Goal: Task Accomplishment & Management: Manage account settings

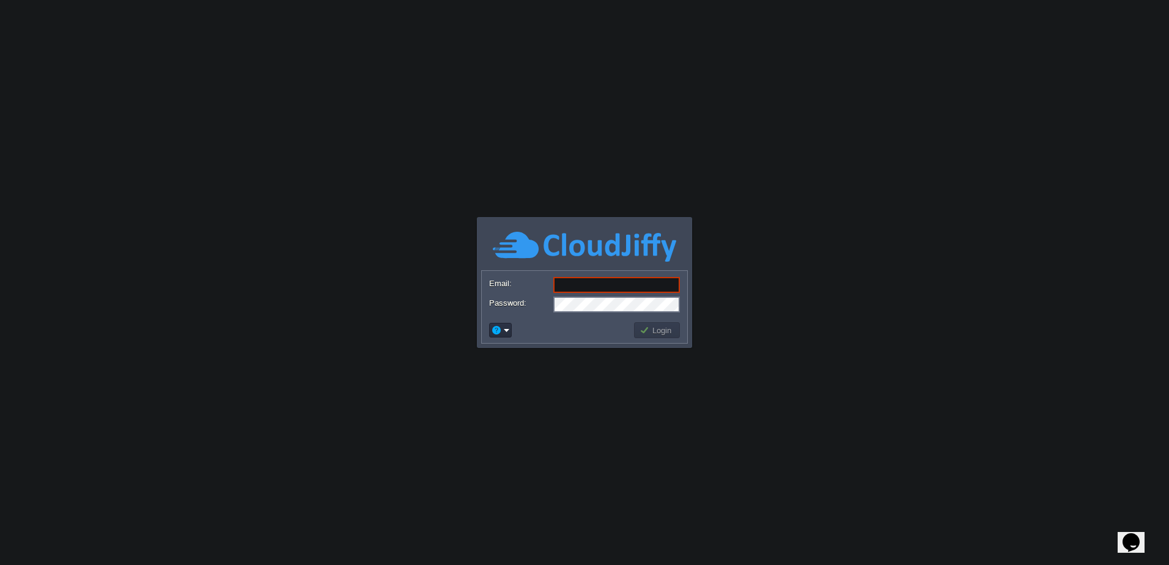
click at [0, 0] on div at bounding box center [0, 0] width 0 height 0
type input "[PERSON_NAME][EMAIL_ADDRESS][PERSON_NAME][DOMAIN_NAME]"
click at [657, 330] on button "Login" at bounding box center [656, 330] width 35 height 11
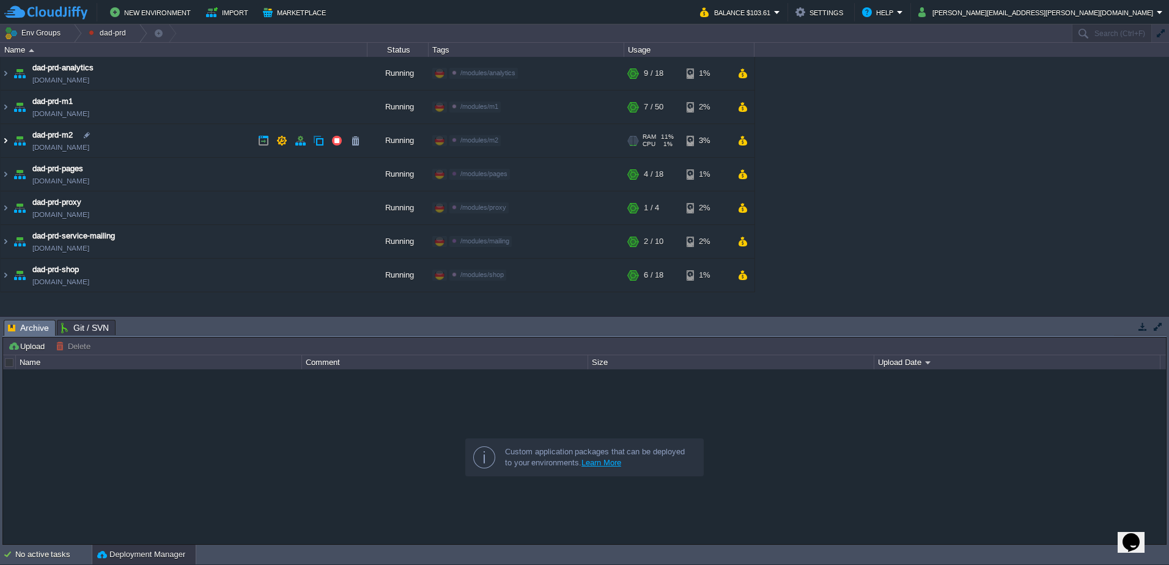
click at [5, 142] on img at bounding box center [6, 140] width 10 height 33
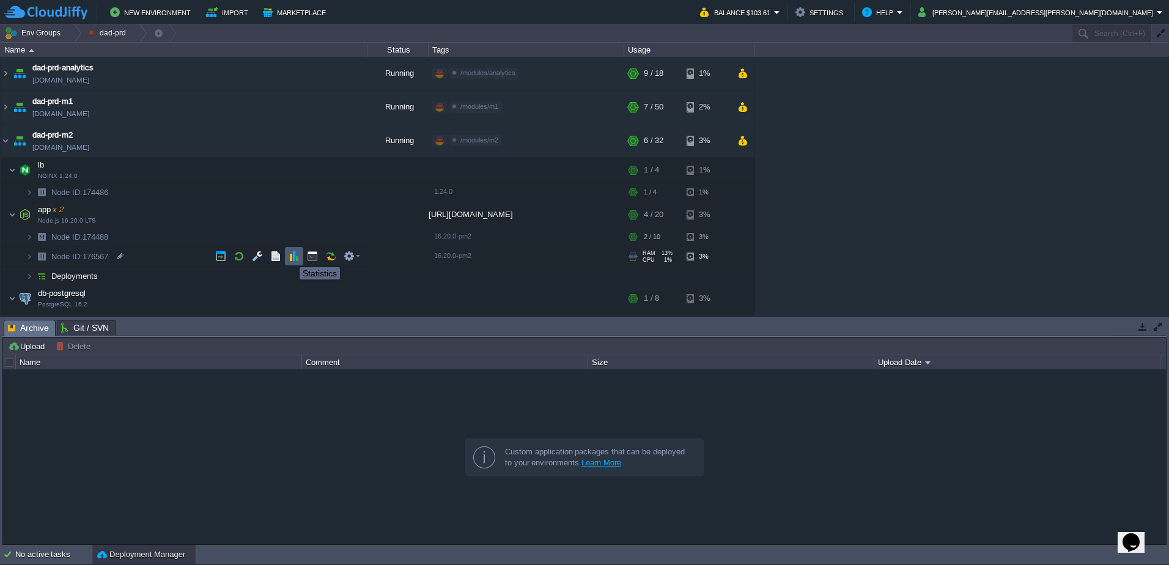
click at [293, 257] on button "button" at bounding box center [294, 256] width 11 height 11
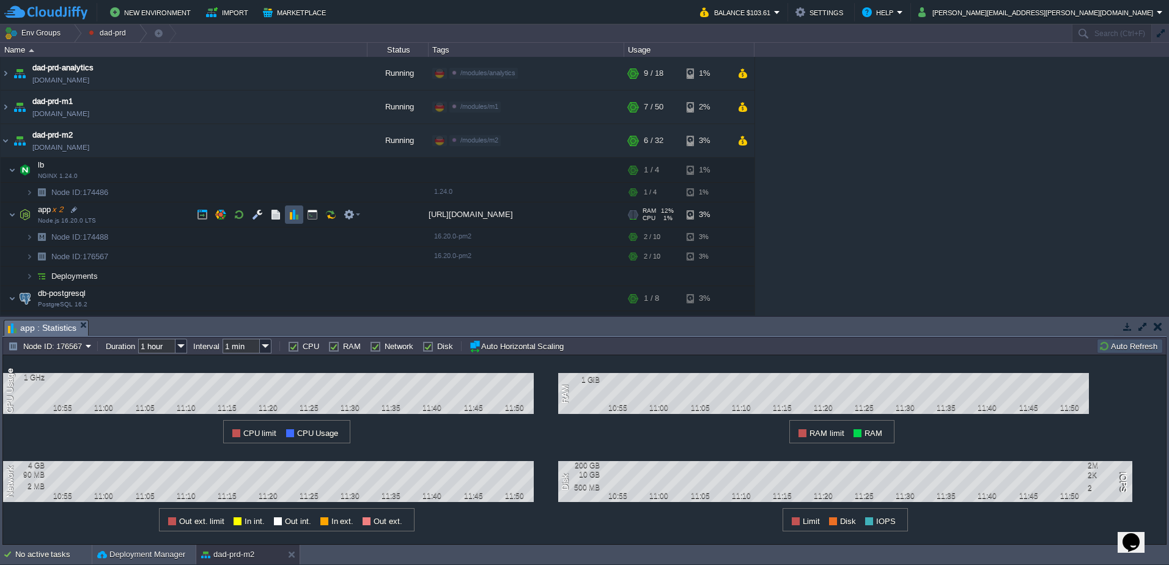
click at [297, 212] on button "button" at bounding box center [294, 214] width 11 height 11
click at [774, 12] on button "Balance $103.61" at bounding box center [737, 12] width 74 height 15
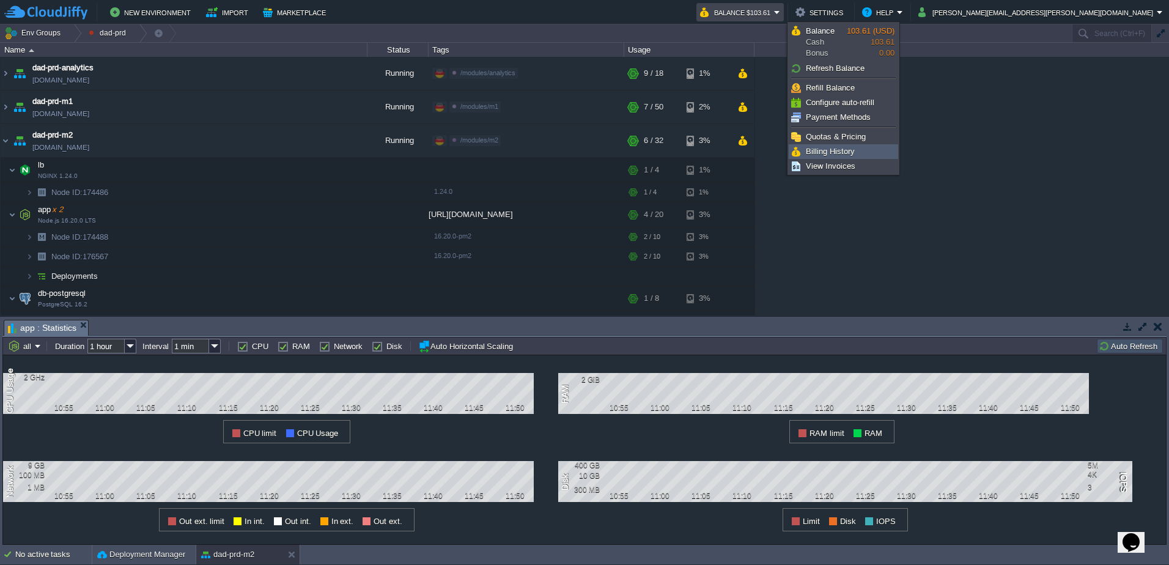
click at [828, 149] on span "Billing History" at bounding box center [830, 151] width 49 height 9
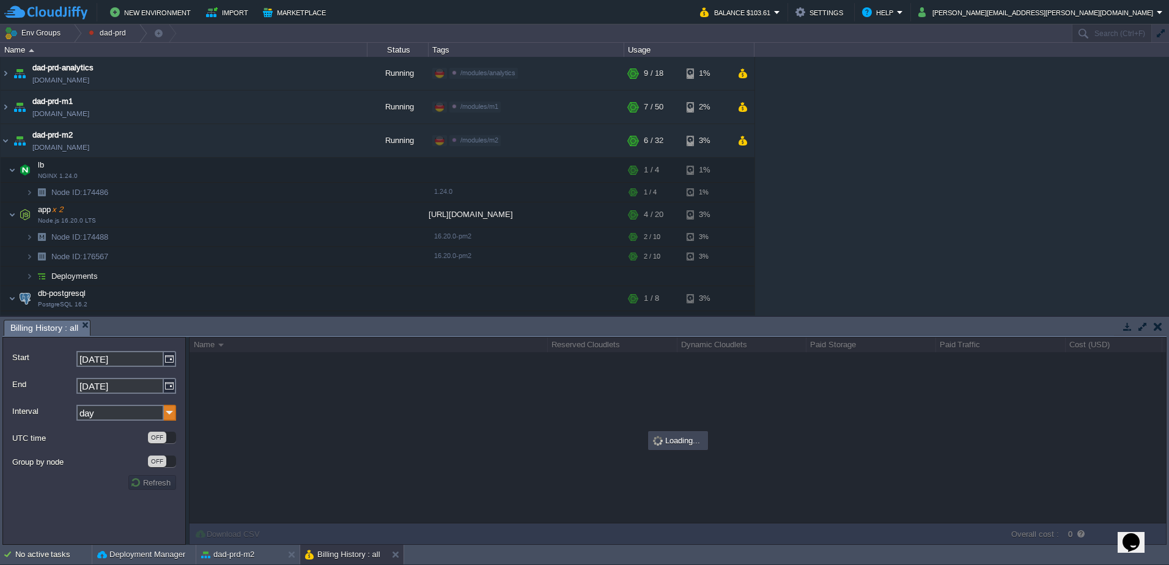
click at [169, 414] on img at bounding box center [170, 413] width 12 height 16
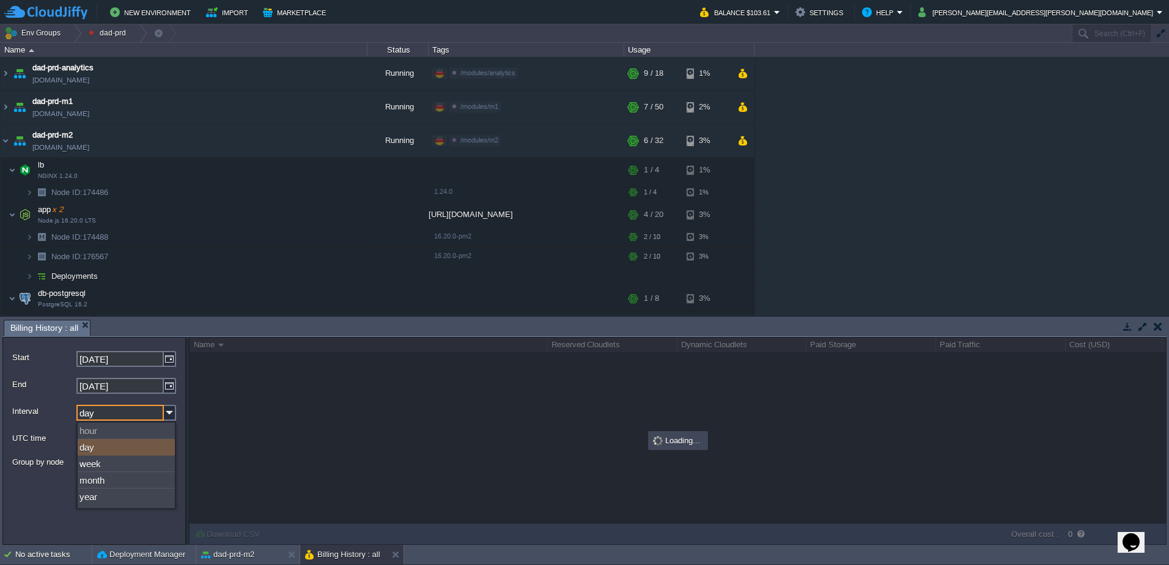
drag, startPoint x: 169, startPoint y: 414, endPoint x: 94, endPoint y: 483, distance: 102.2
click at [94, 483] on div "month" at bounding box center [126, 480] width 97 height 17
type input "month"
drag, startPoint x: 94, startPoint y: 483, endPoint x: 77, endPoint y: 492, distance: 18.6
click at [77, 492] on form "Start [DATE] End [DATE] Interval month UTC time OFF Group by node OFF Refresh" at bounding box center [93, 441] width 183 height 208
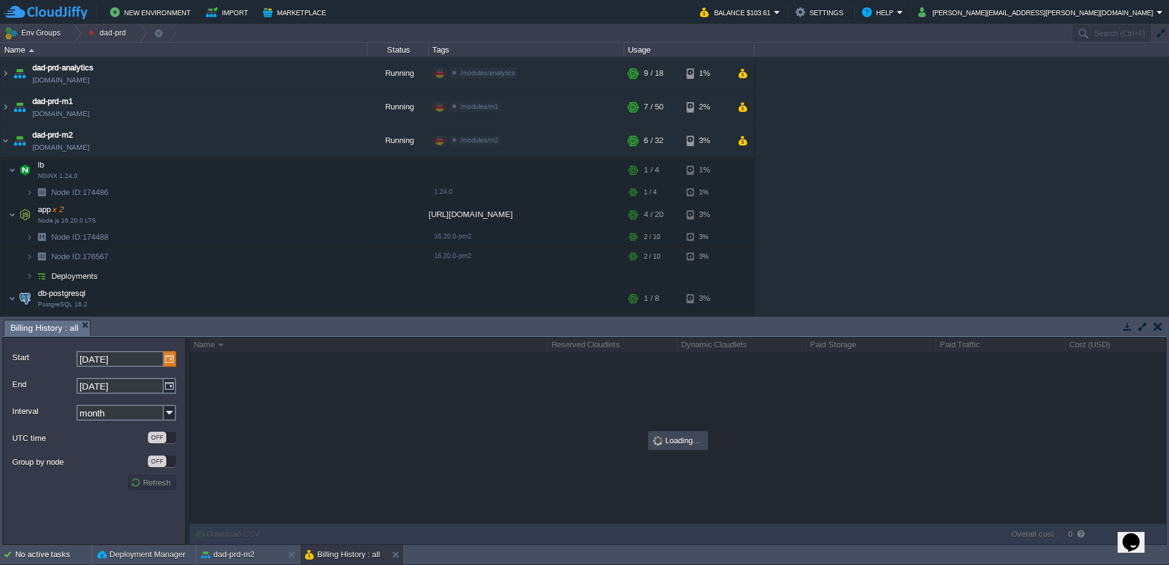
click at [166, 360] on img at bounding box center [170, 359] width 12 height 16
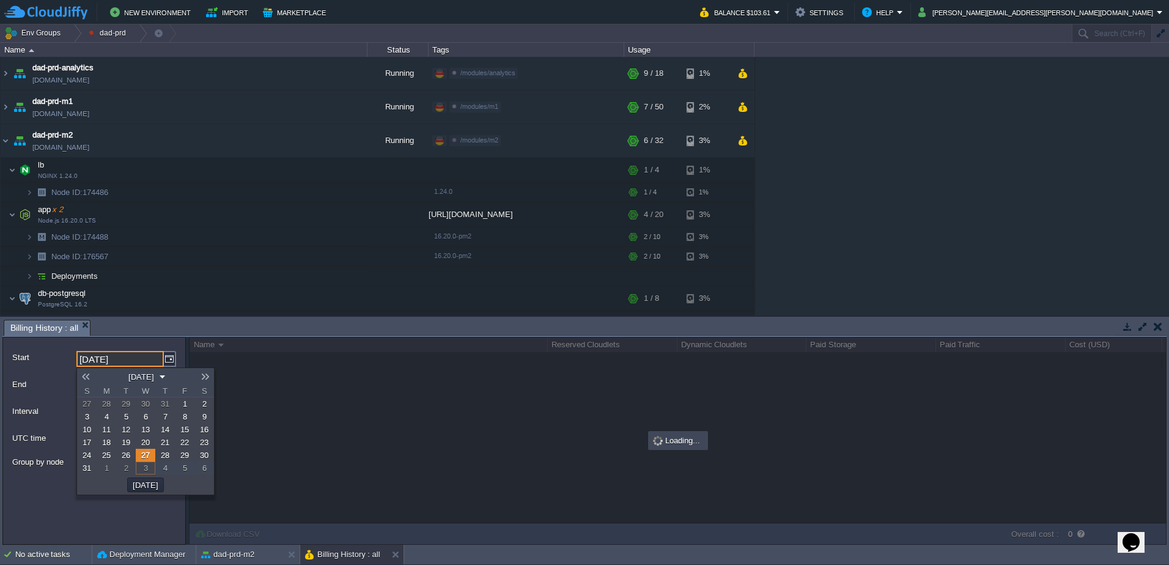
click at [133, 374] on button "[DATE]" at bounding box center [141, 376] width 33 height 11
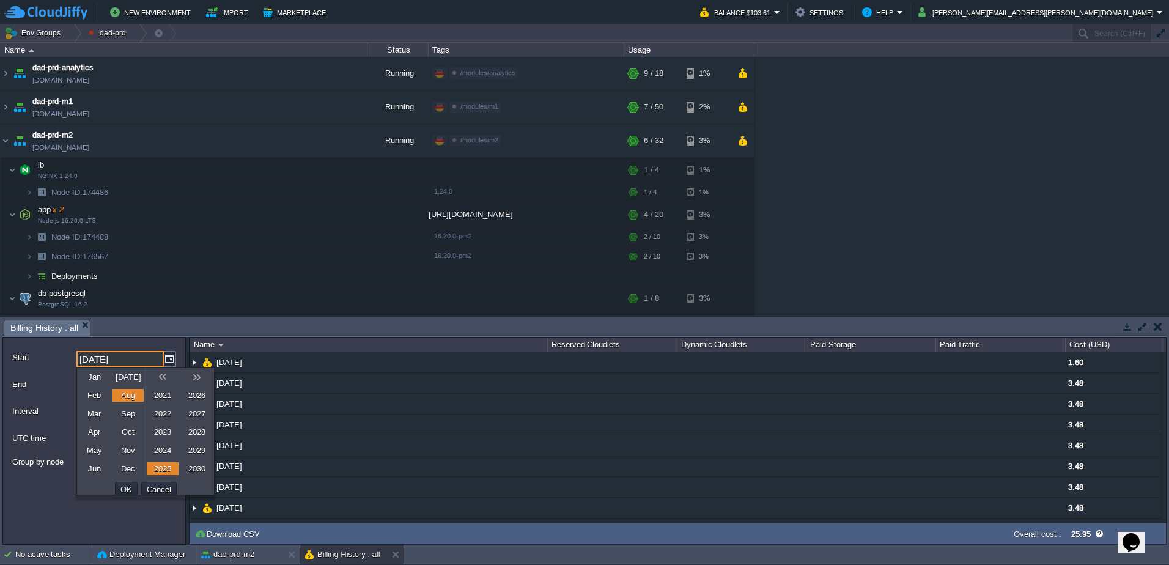
click at [94, 379] on link "Jan" at bounding box center [94, 376] width 32 height 13
click at [158, 469] on link "2025" at bounding box center [163, 468] width 32 height 13
click at [125, 489] on button "OK" at bounding box center [126, 489] width 19 height 11
click at [141, 405] on link "1" at bounding box center [146, 403] width 20 height 13
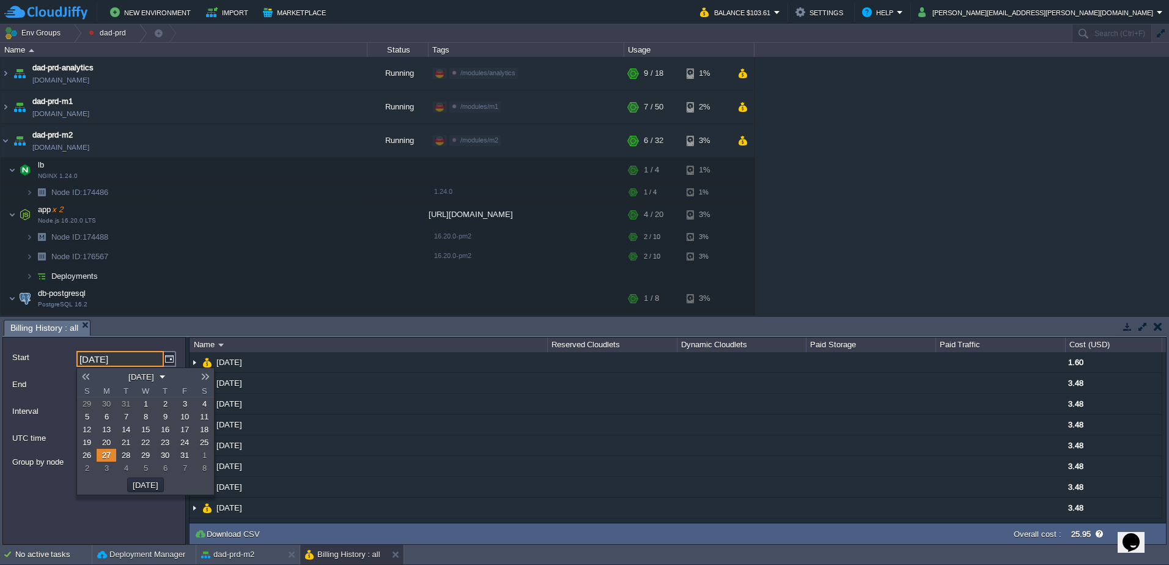
type input "[DATE]"
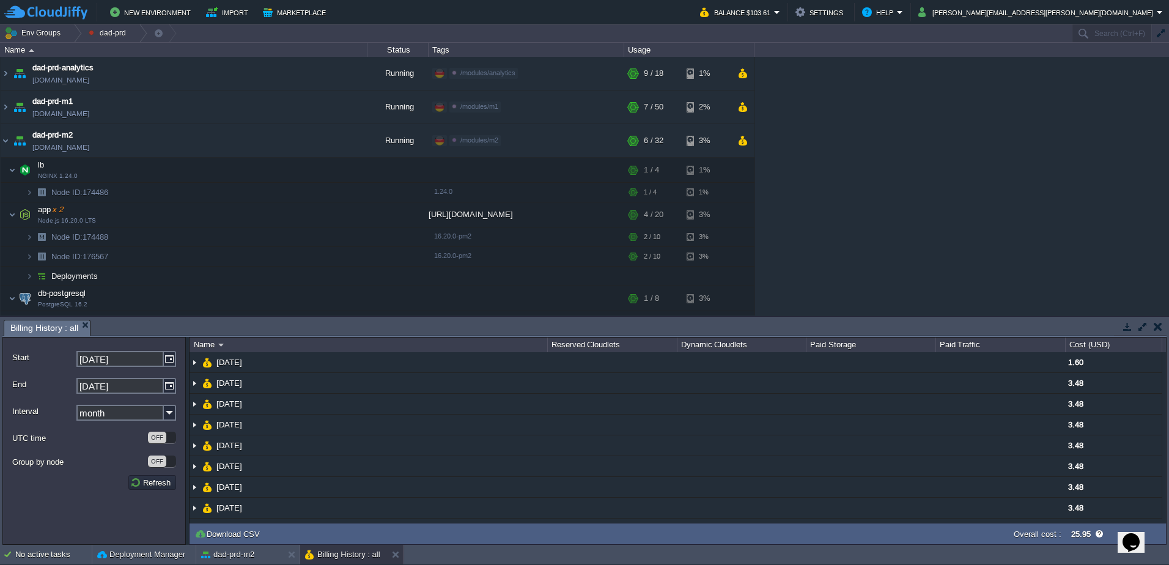
click at [95, 432] on label "UTC time" at bounding box center [79, 438] width 134 height 13
click at [171, 462] on div "OFF" at bounding box center [162, 461] width 28 height 12
click at [152, 484] on button "Refresh" at bounding box center [152, 482] width 44 height 11
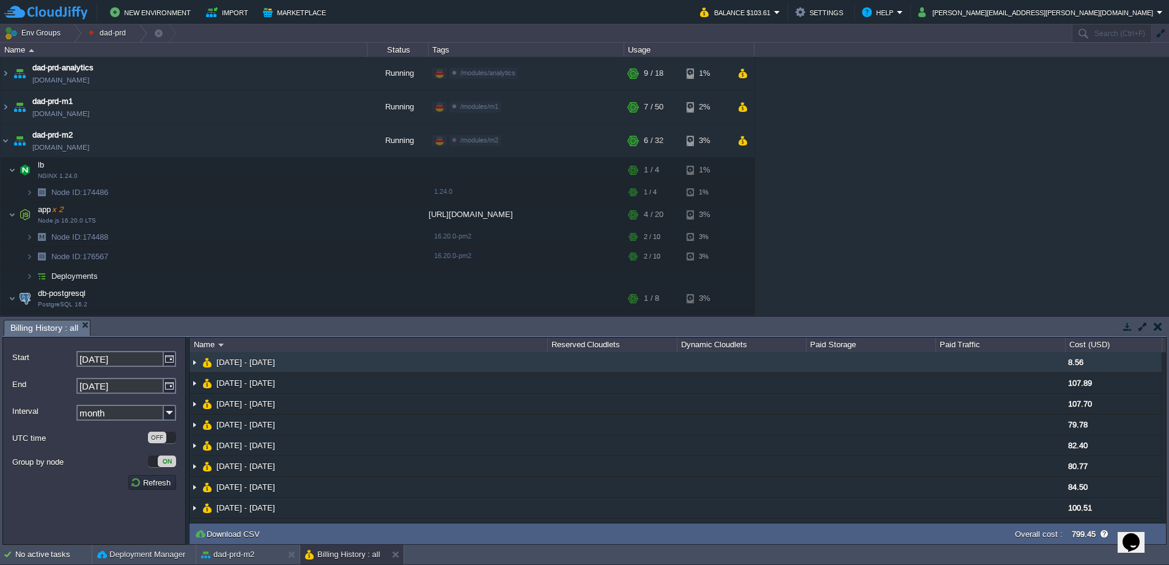
click at [196, 362] on img at bounding box center [195, 362] width 10 height 20
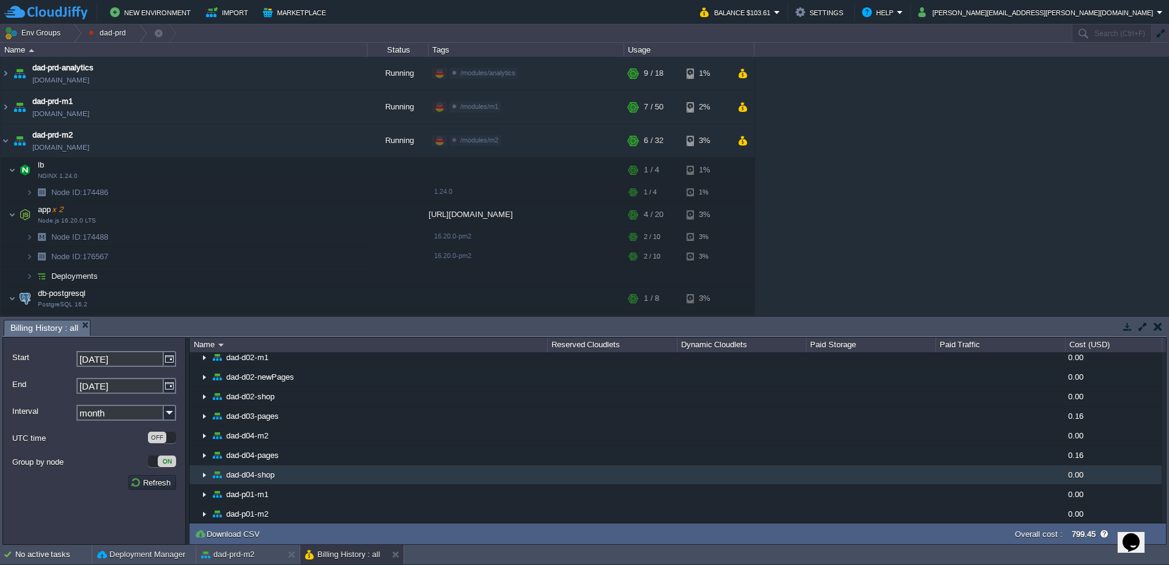
scroll to position [183, 0]
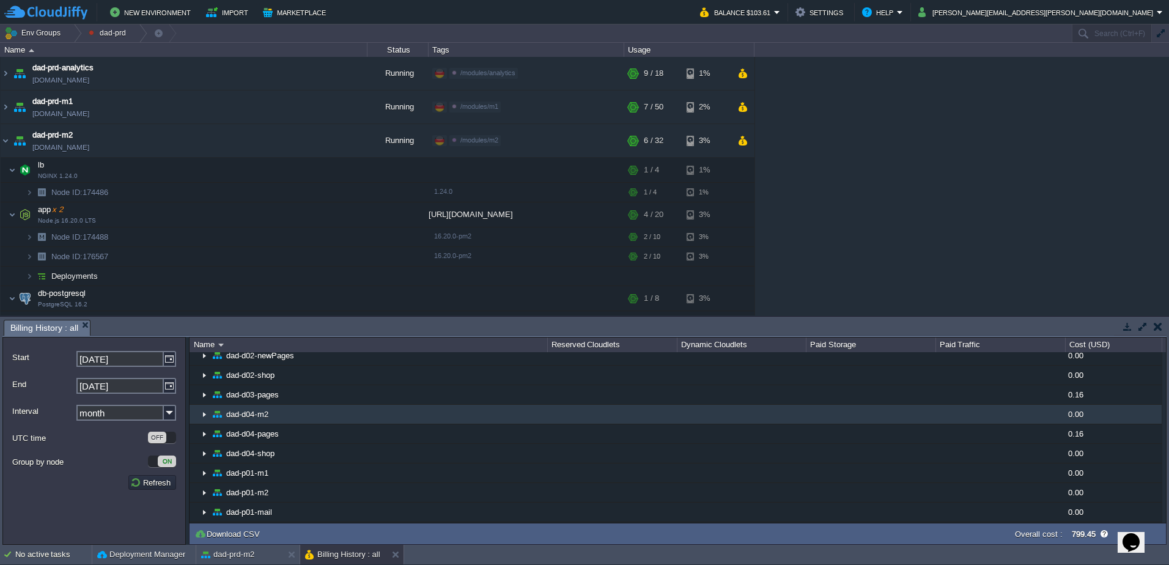
click at [204, 419] on img at bounding box center [204, 414] width 10 height 19
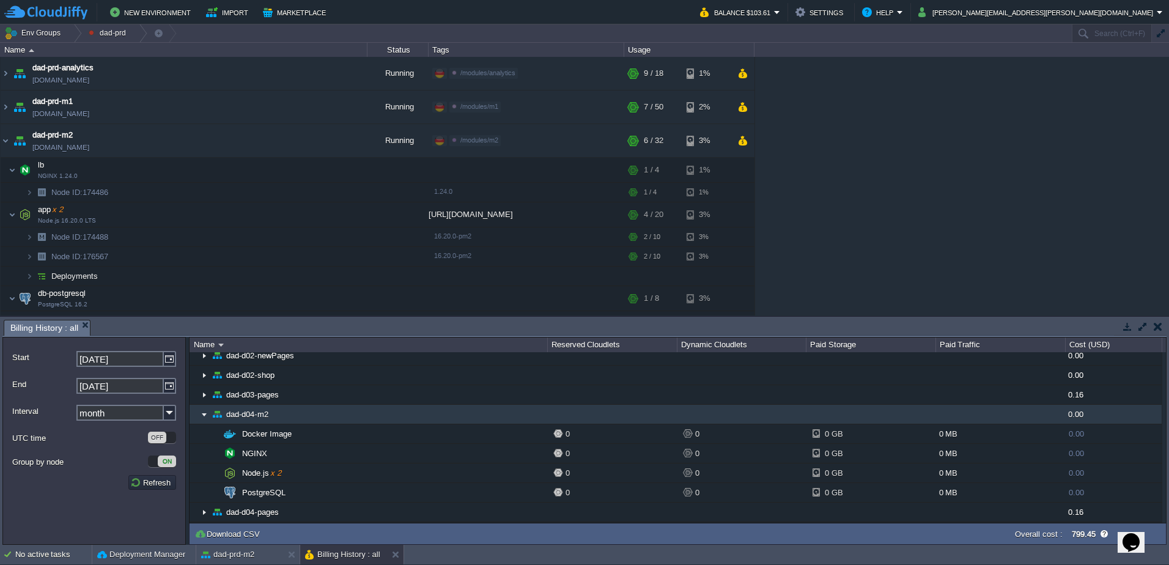
click at [205, 413] on img at bounding box center [204, 414] width 10 height 19
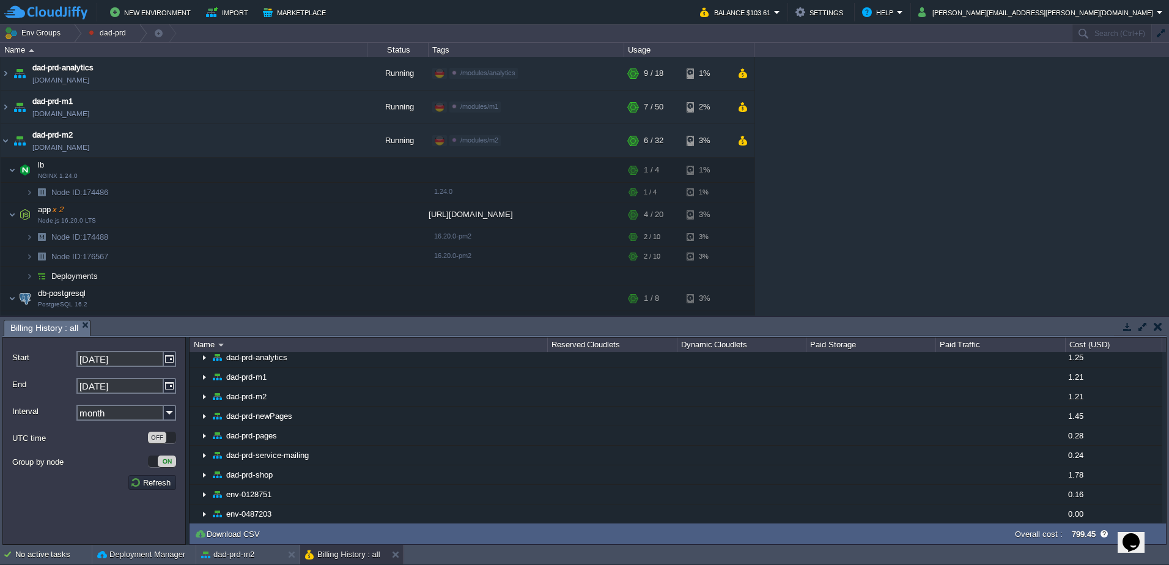
scroll to position [428, 0]
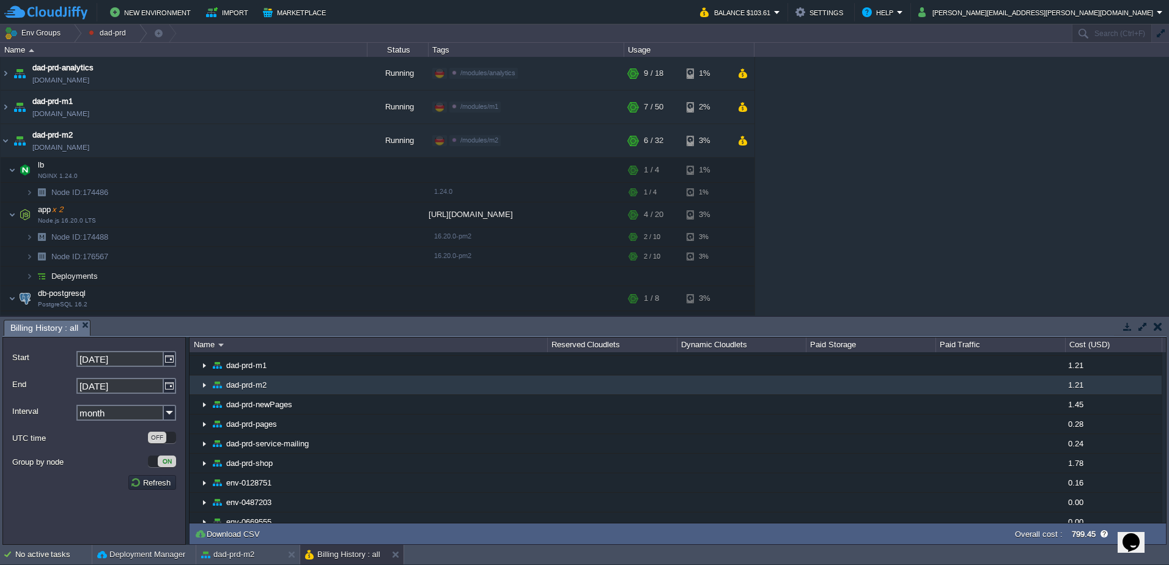
click at [205, 385] on img at bounding box center [204, 384] width 10 height 19
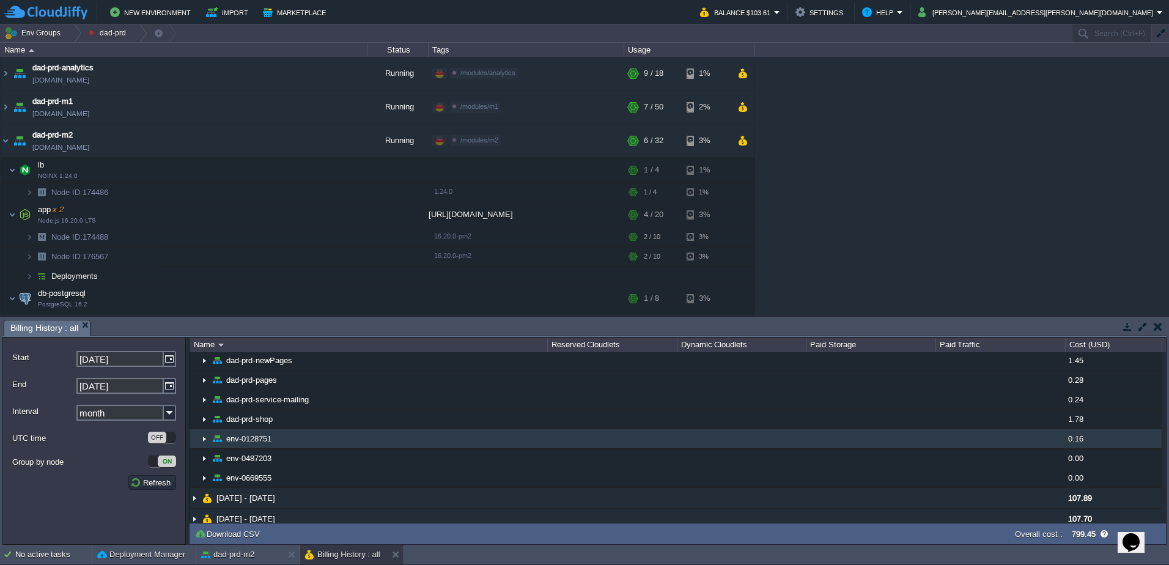
scroll to position [611, 0]
click at [196, 438] on img at bounding box center [195, 437] width 10 height 20
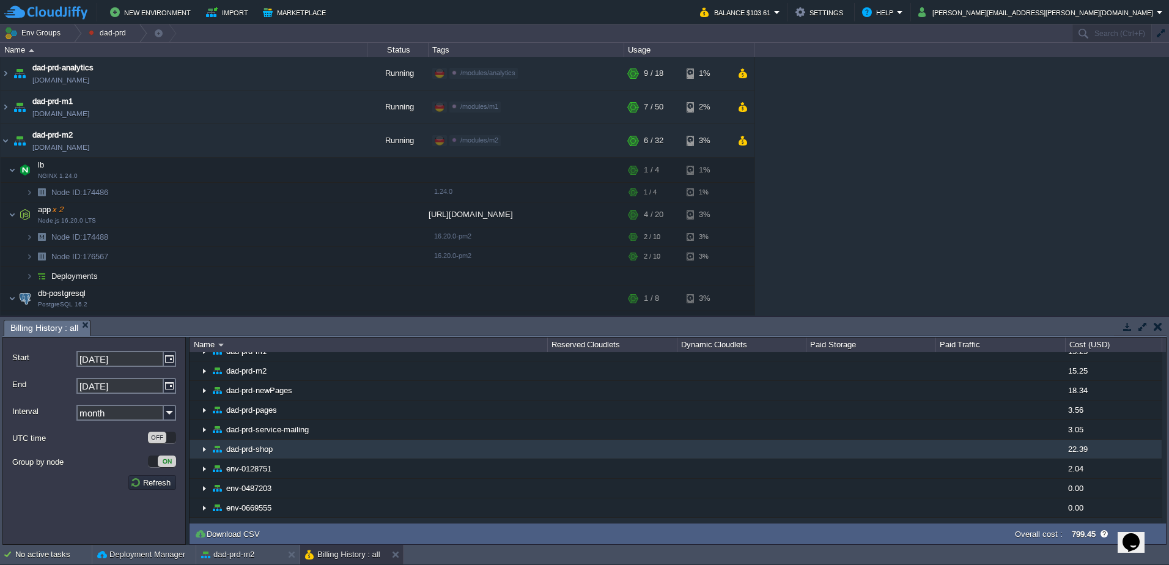
scroll to position [1100, 0]
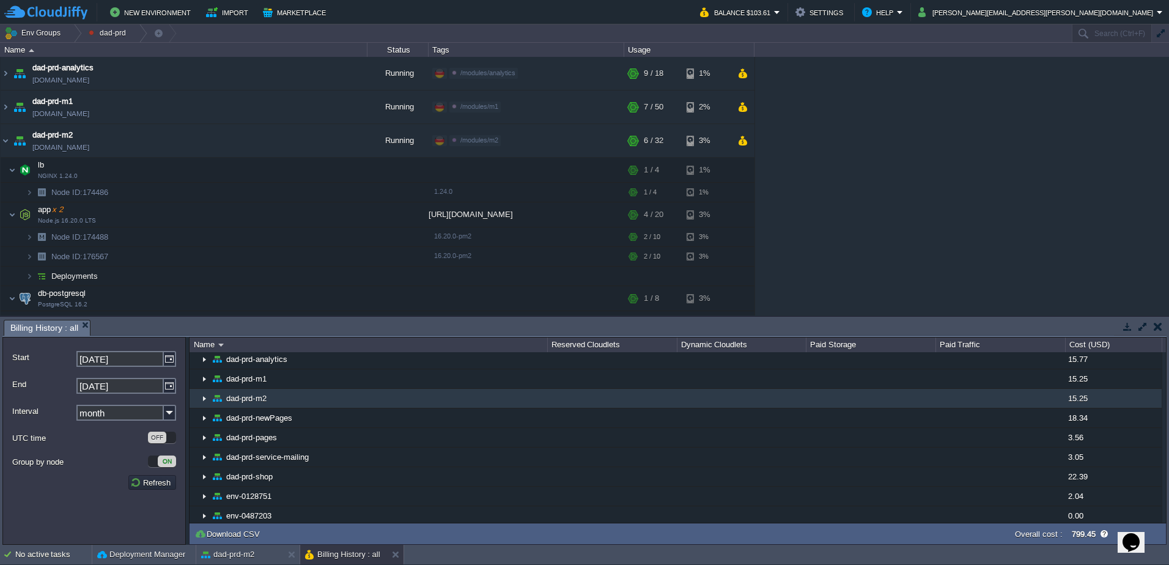
click at [202, 403] on img at bounding box center [204, 398] width 10 height 19
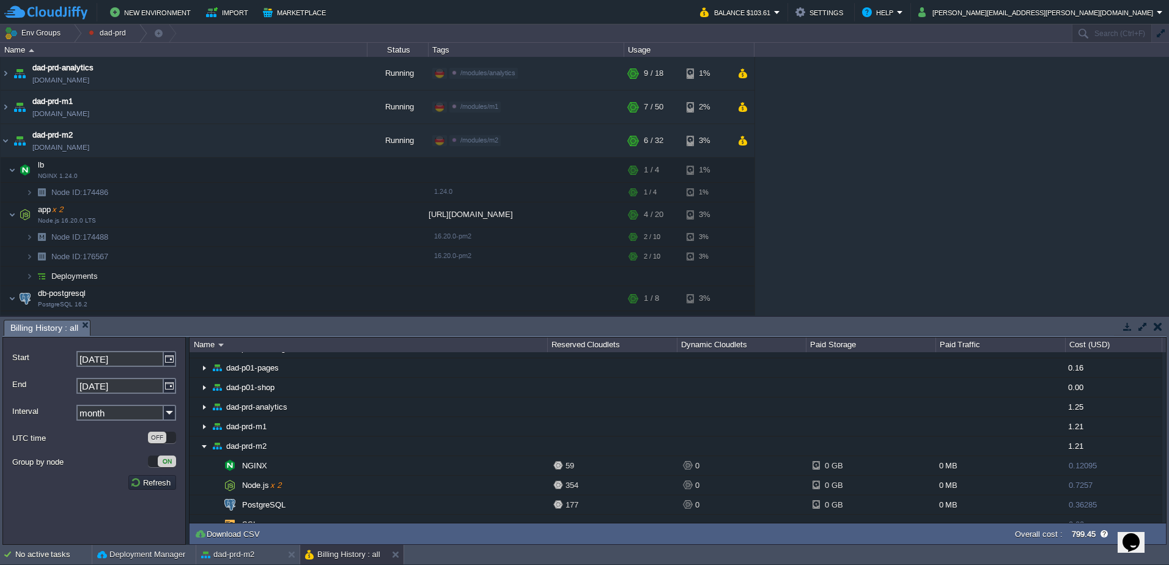
scroll to position [0, 0]
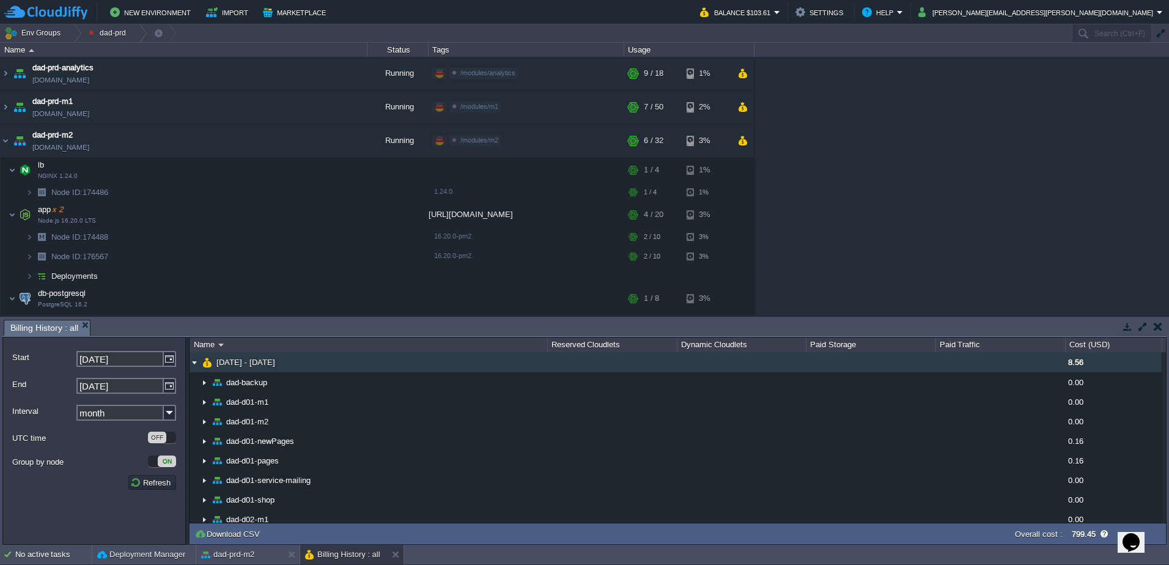
click at [195, 364] on img at bounding box center [195, 362] width 10 height 20
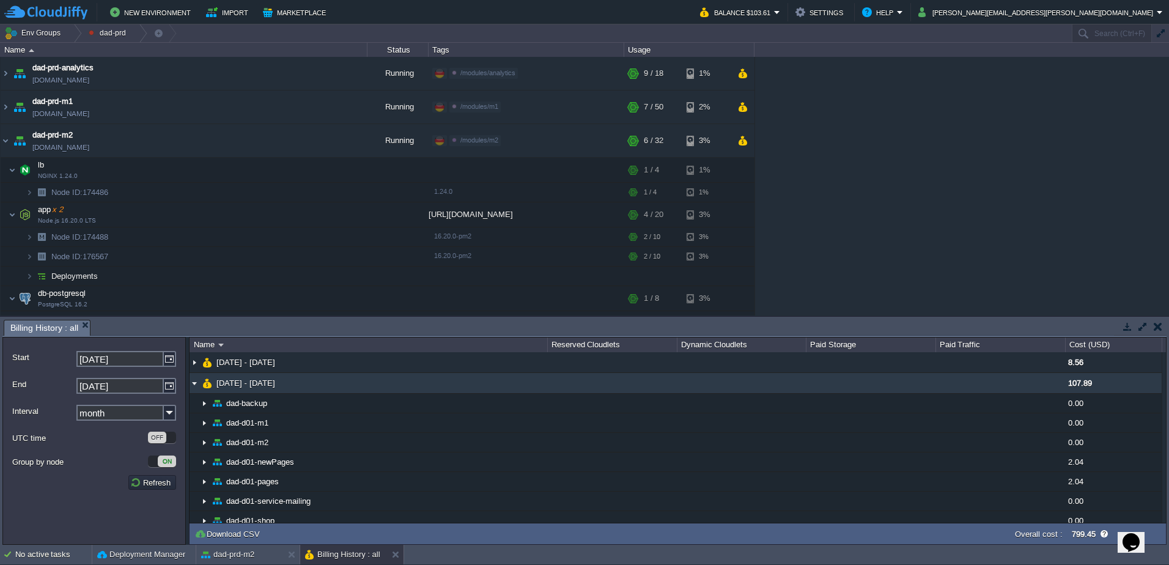
click at [194, 381] on img at bounding box center [195, 383] width 10 height 20
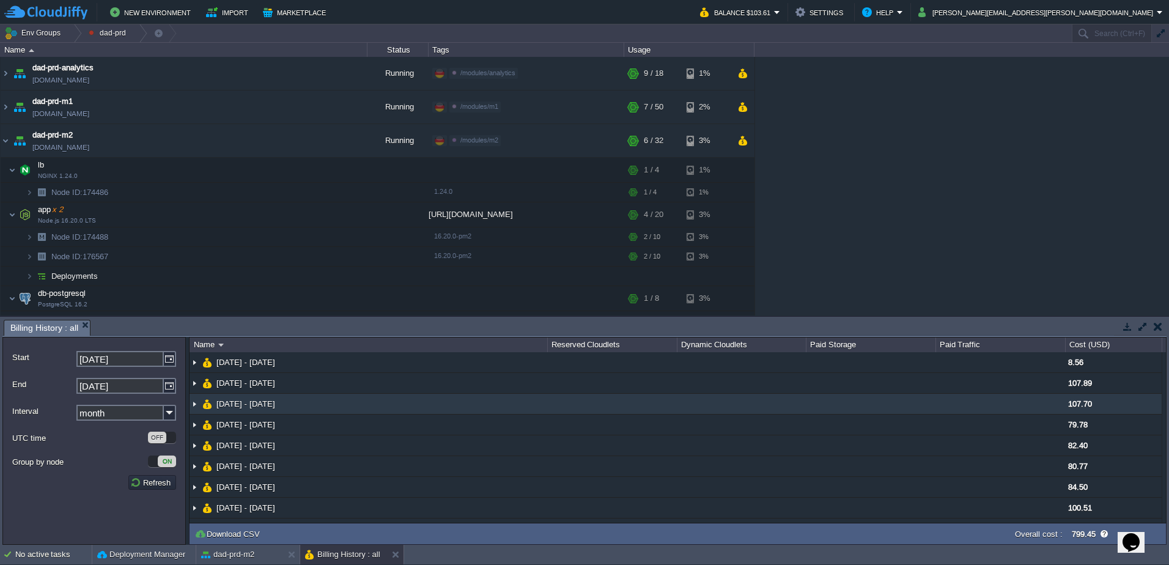
click at [197, 403] on img at bounding box center [195, 404] width 10 height 20
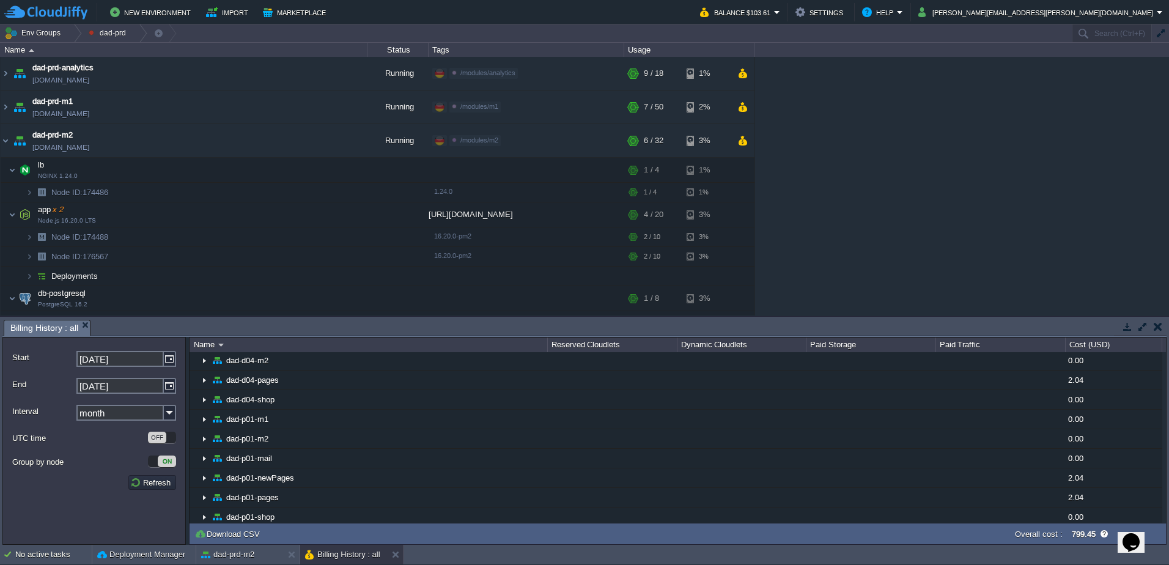
scroll to position [306, 0]
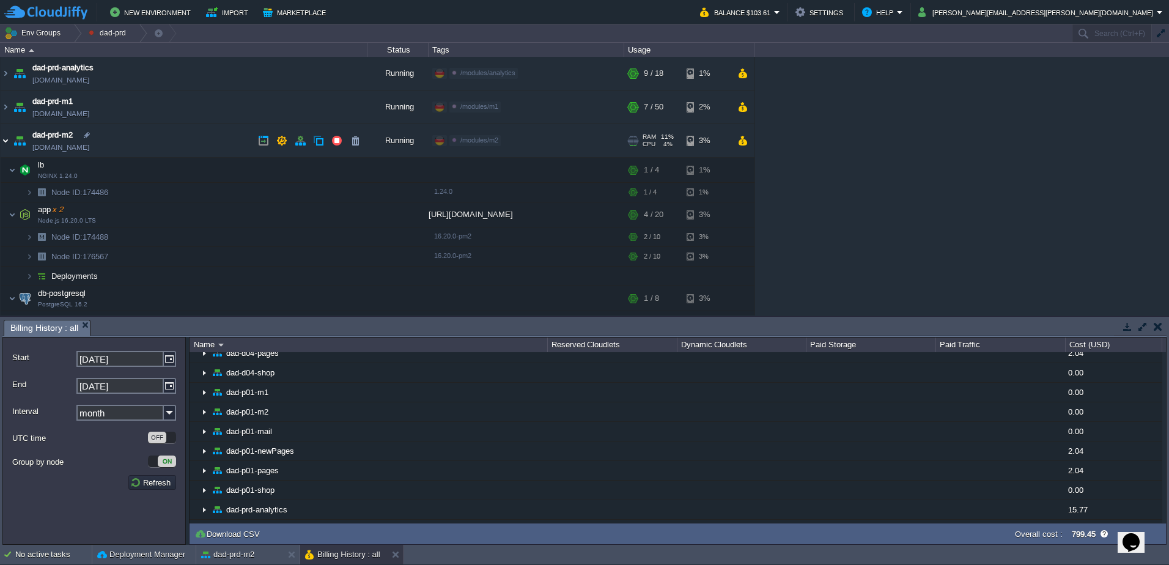
click at [2, 141] on img at bounding box center [6, 140] width 10 height 33
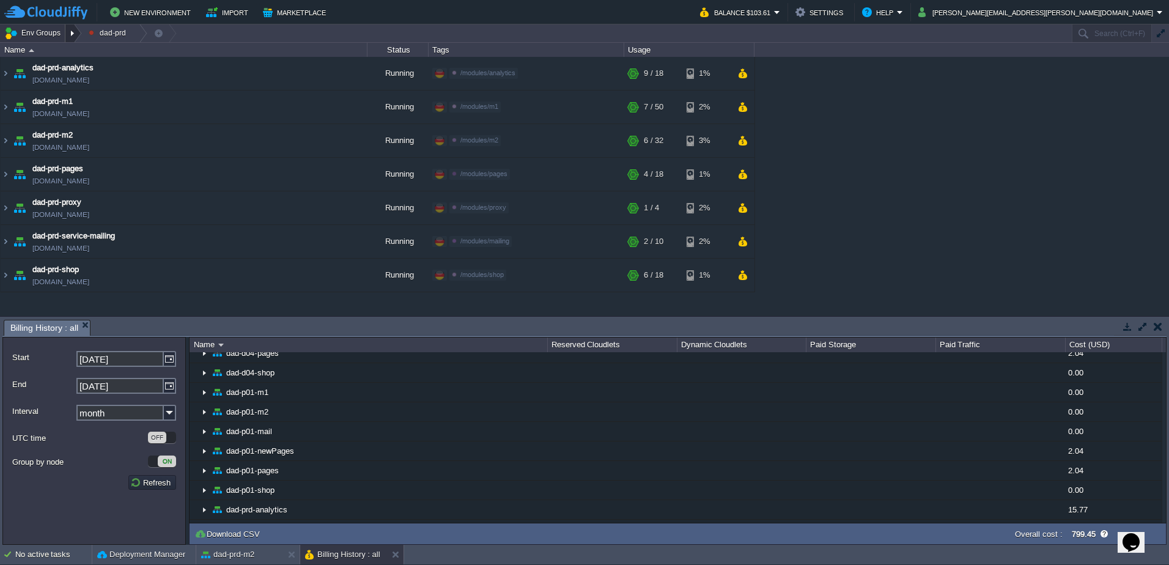
click at [72, 35] on div at bounding box center [73, 33] width 17 height 18
click at [42, 32] on button "Env Groups" at bounding box center [34, 32] width 61 height 17
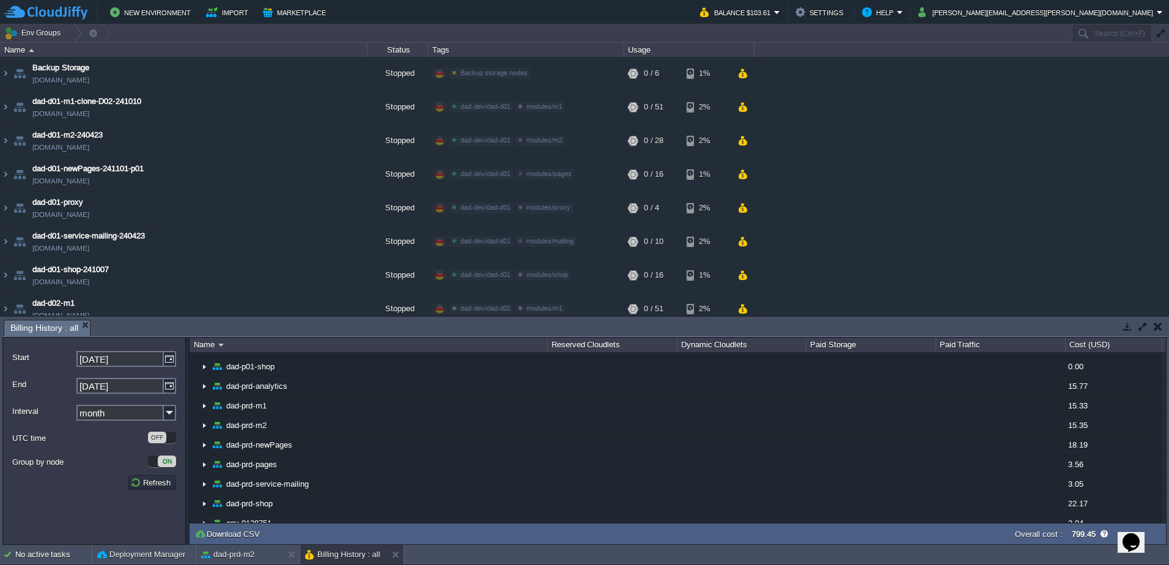
scroll to position [424, 0]
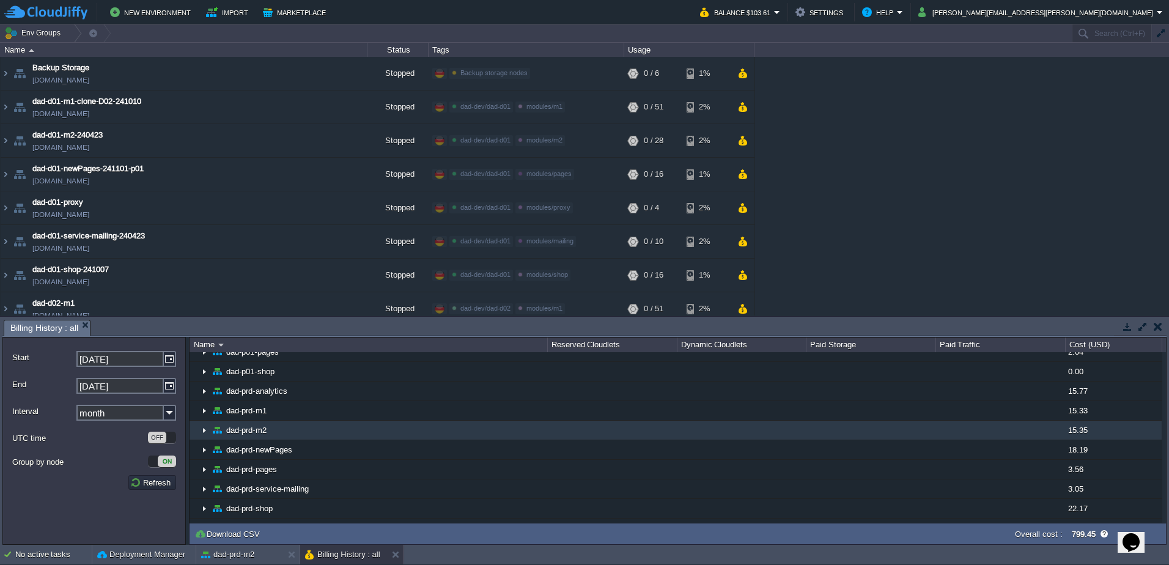
click at [202, 430] on img at bounding box center [204, 430] width 10 height 19
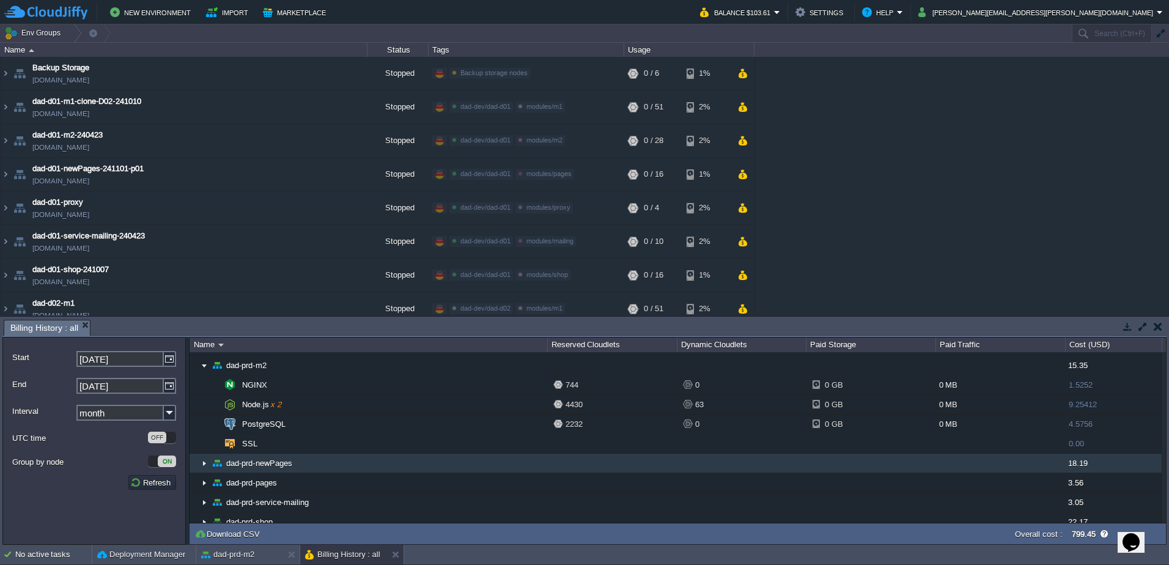
scroll to position [550, 0]
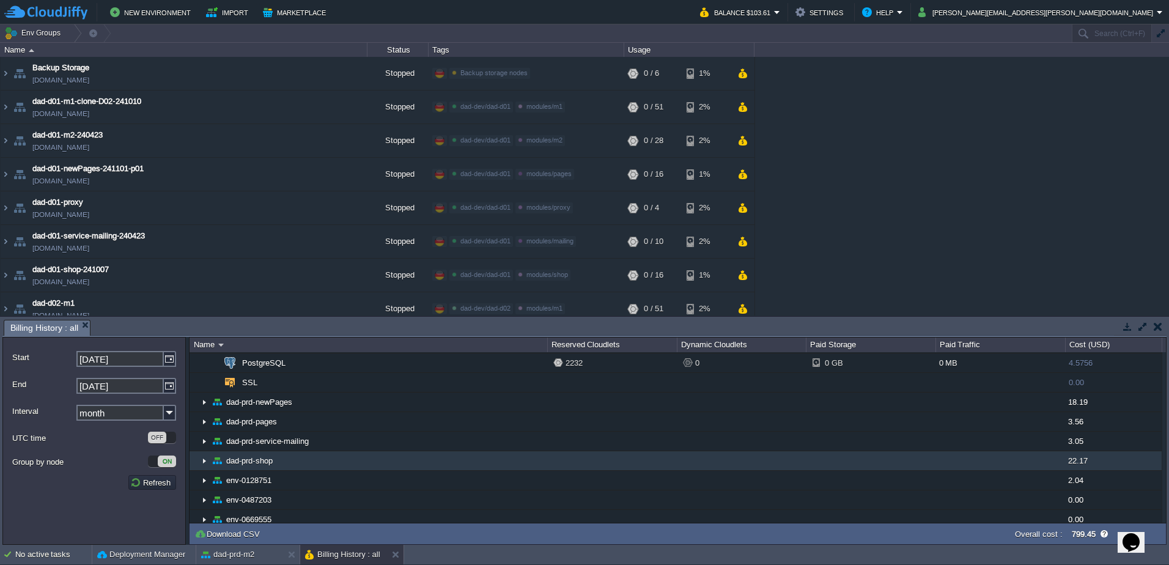
click at [204, 462] on img at bounding box center [204, 460] width 10 height 19
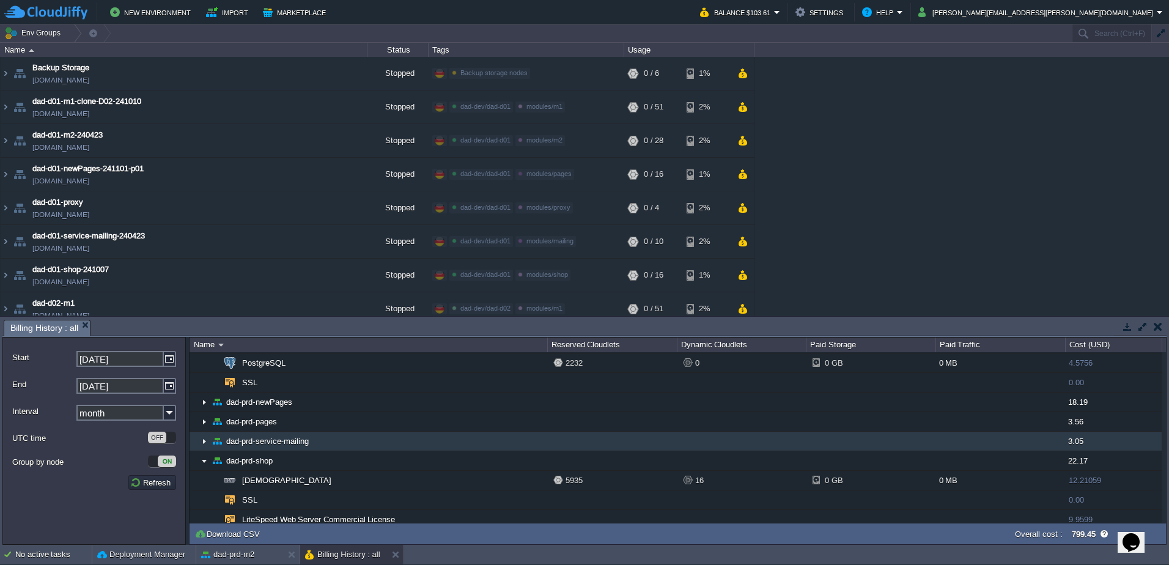
click at [204, 437] on img at bounding box center [204, 441] width 10 height 19
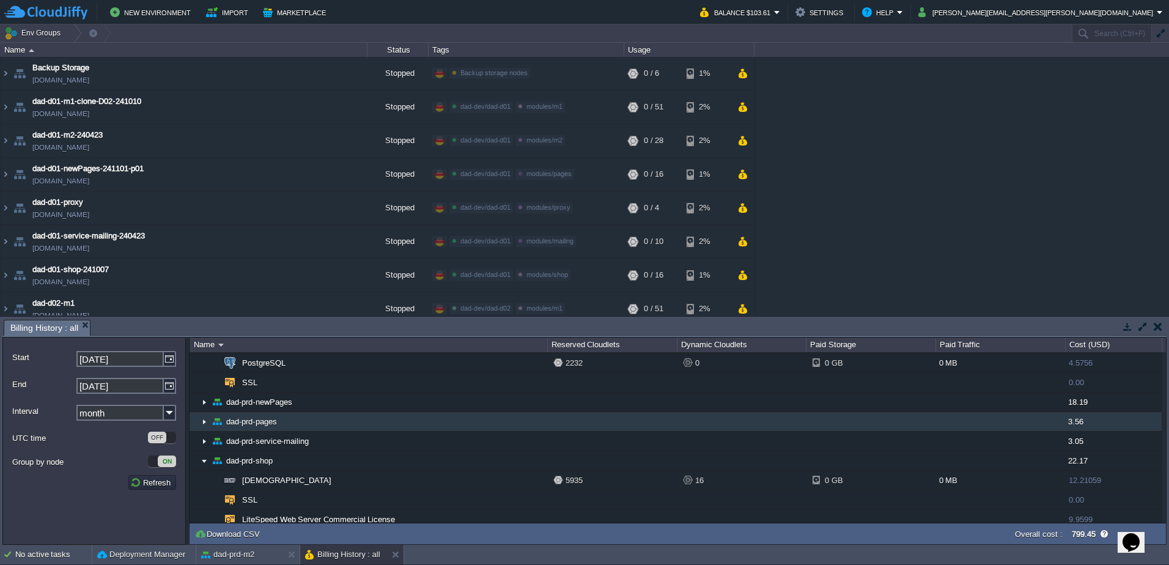
click at [204, 427] on img at bounding box center [204, 421] width 10 height 19
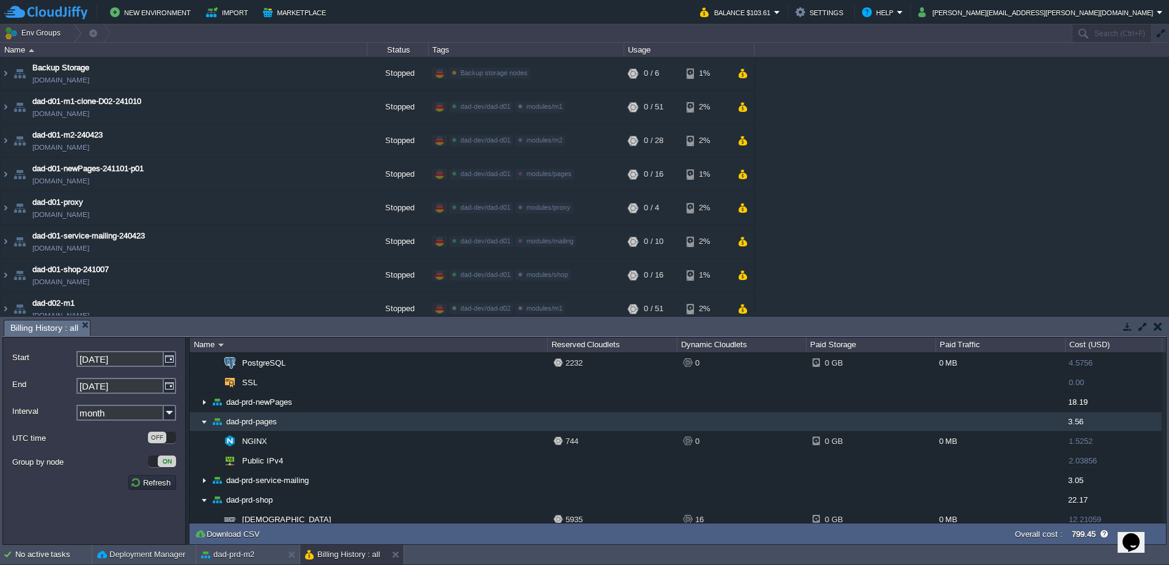
click at [204, 427] on img at bounding box center [204, 421] width 10 height 19
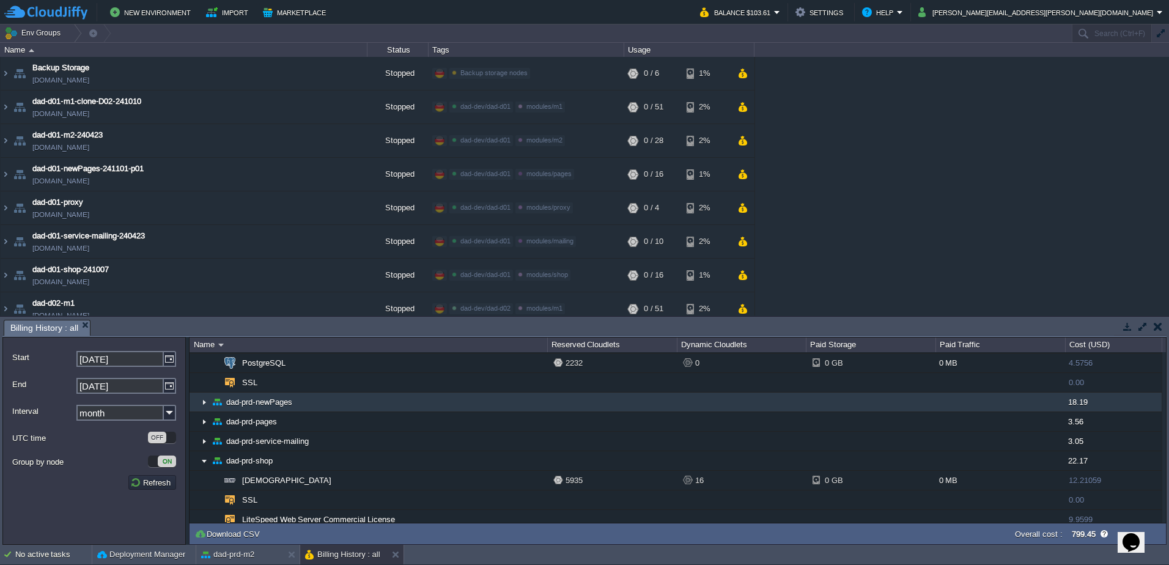
click at [205, 405] on img at bounding box center [204, 401] width 10 height 19
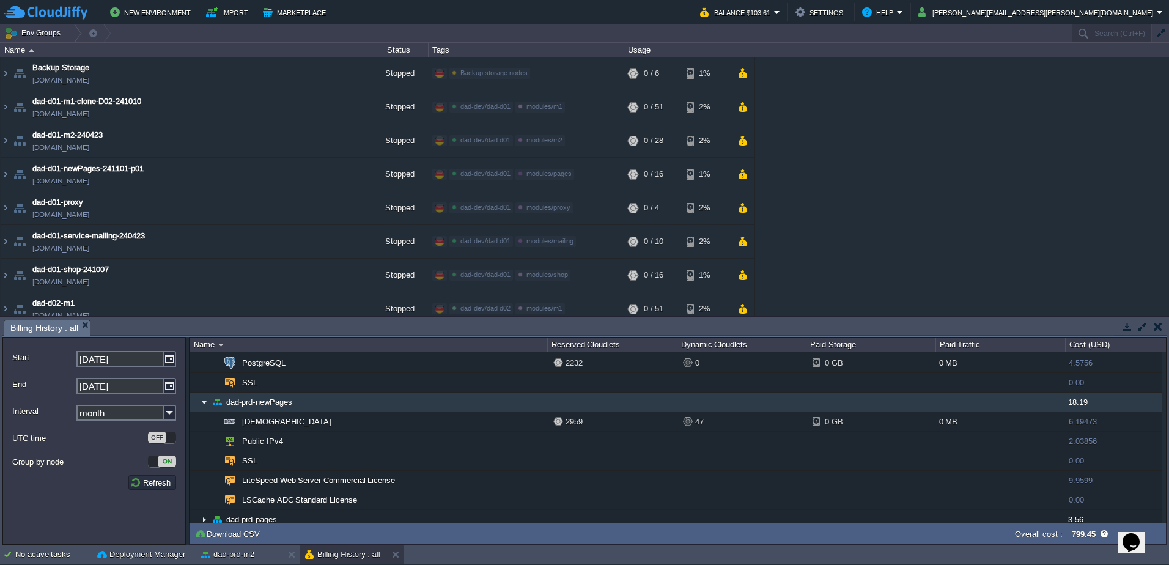
click at [205, 405] on img at bounding box center [204, 401] width 10 height 19
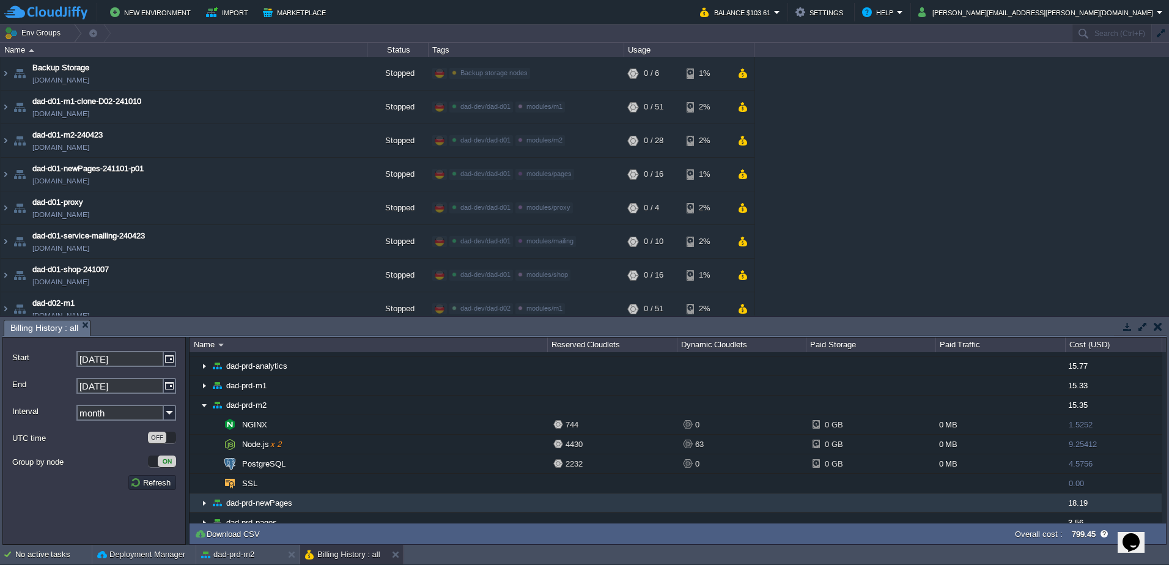
scroll to position [428, 0]
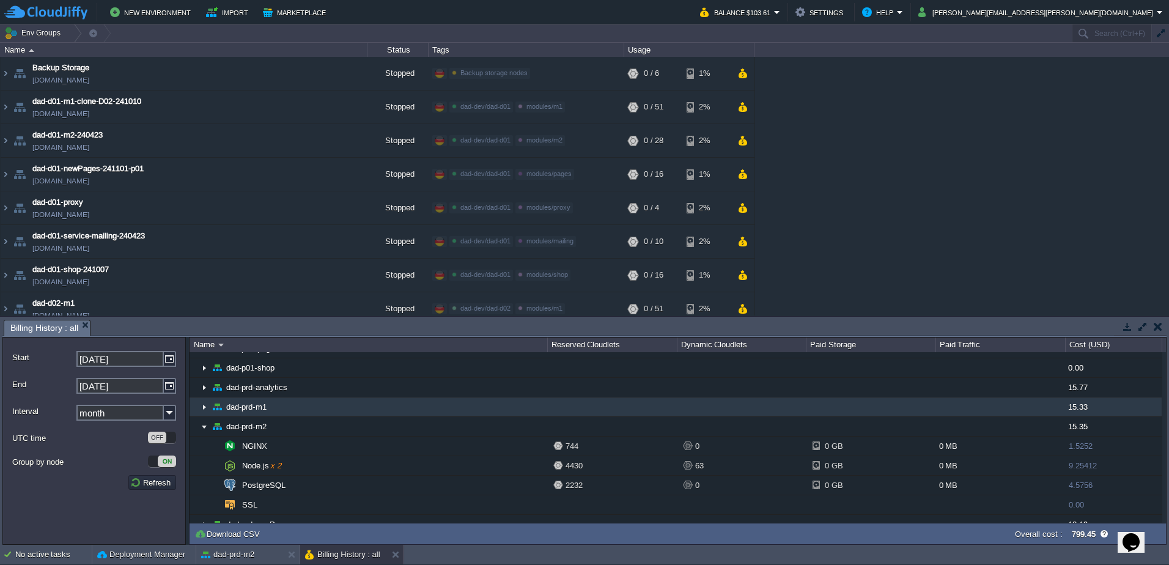
click at [205, 405] on img at bounding box center [204, 406] width 10 height 19
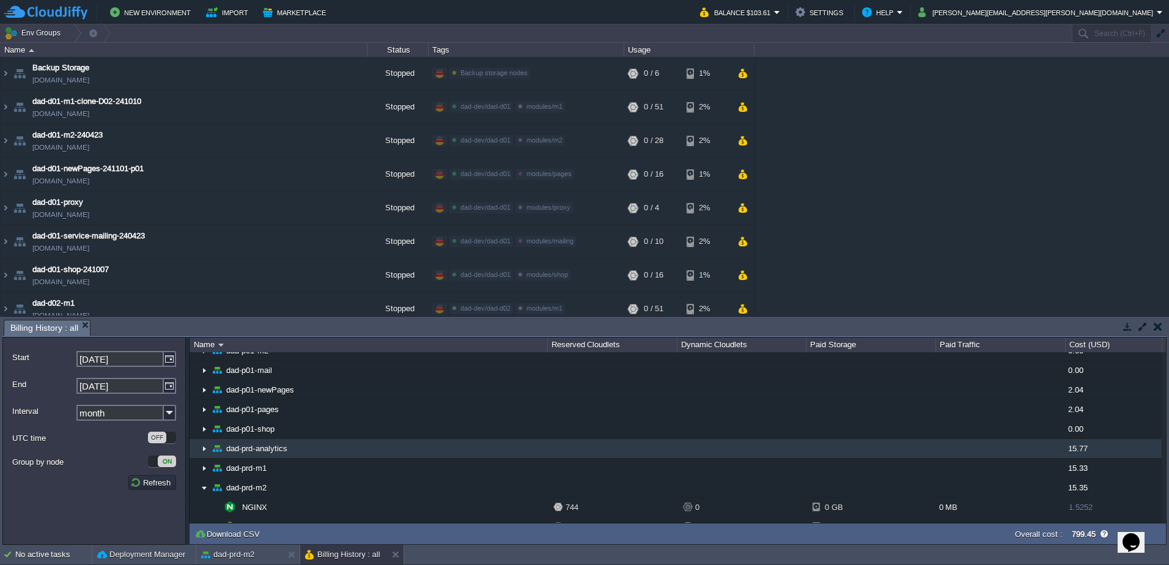
click at [204, 449] on img at bounding box center [204, 448] width 10 height 19
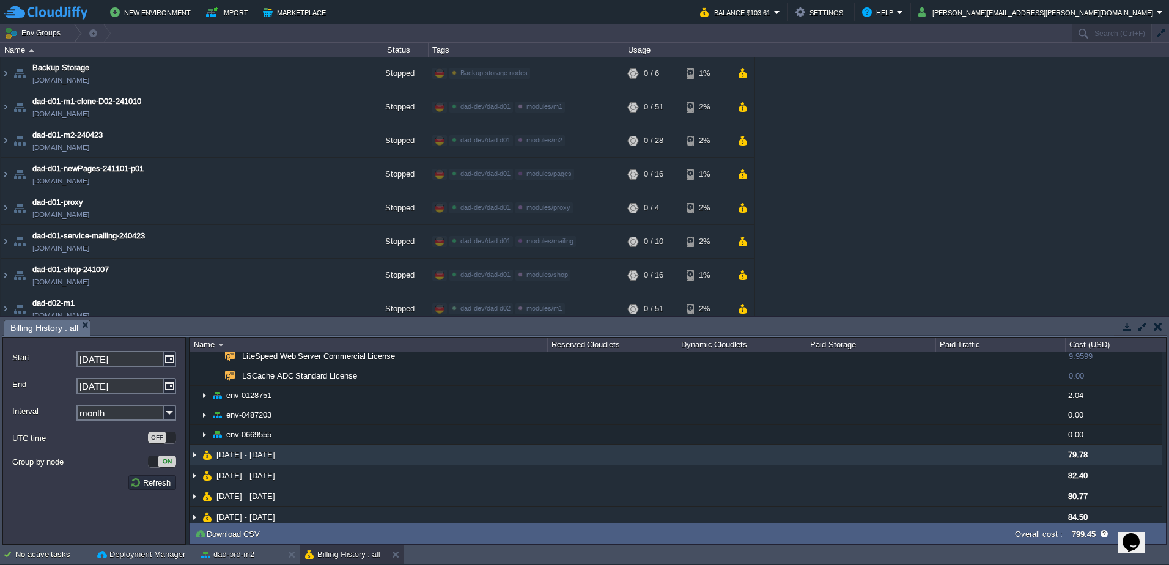
scroll to position [764, 0]
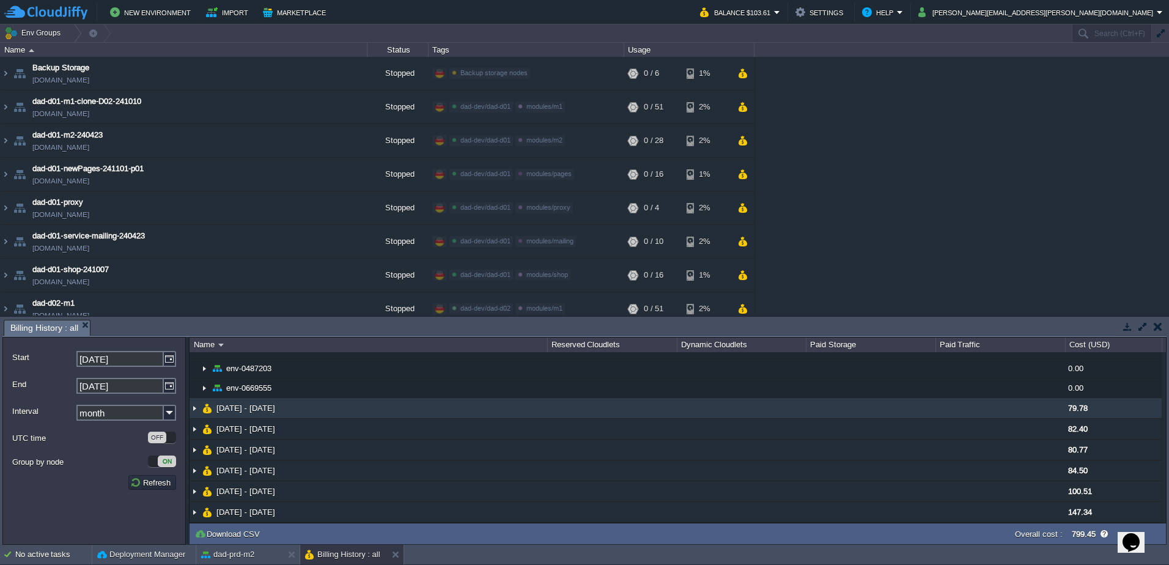
click at [193, 406] on img at bounding box center [195, 408] width 10 height 20
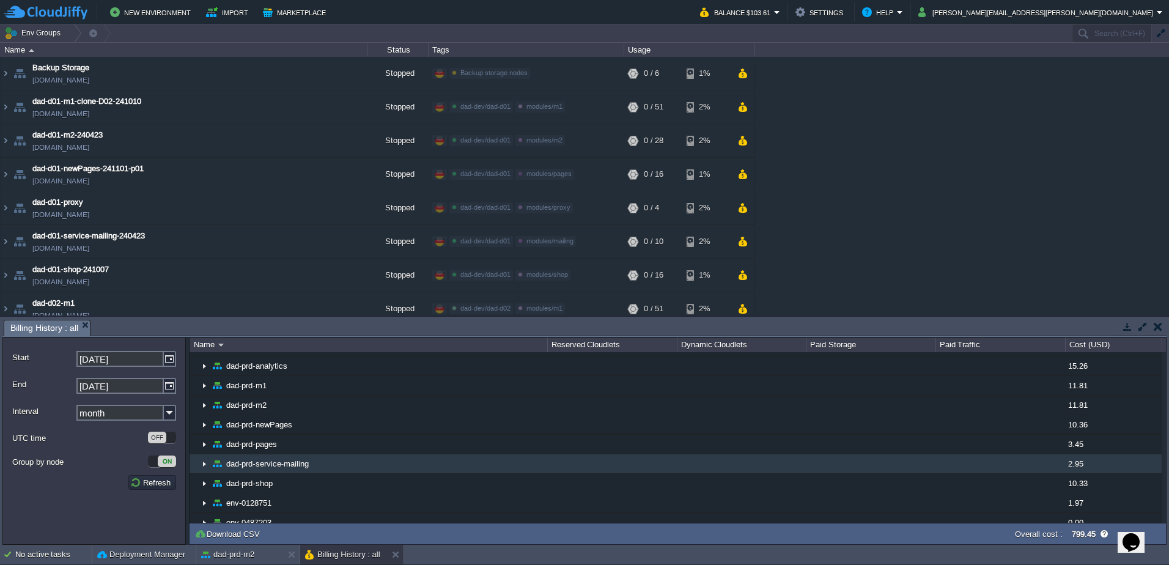
scroll to position [1192, 0]
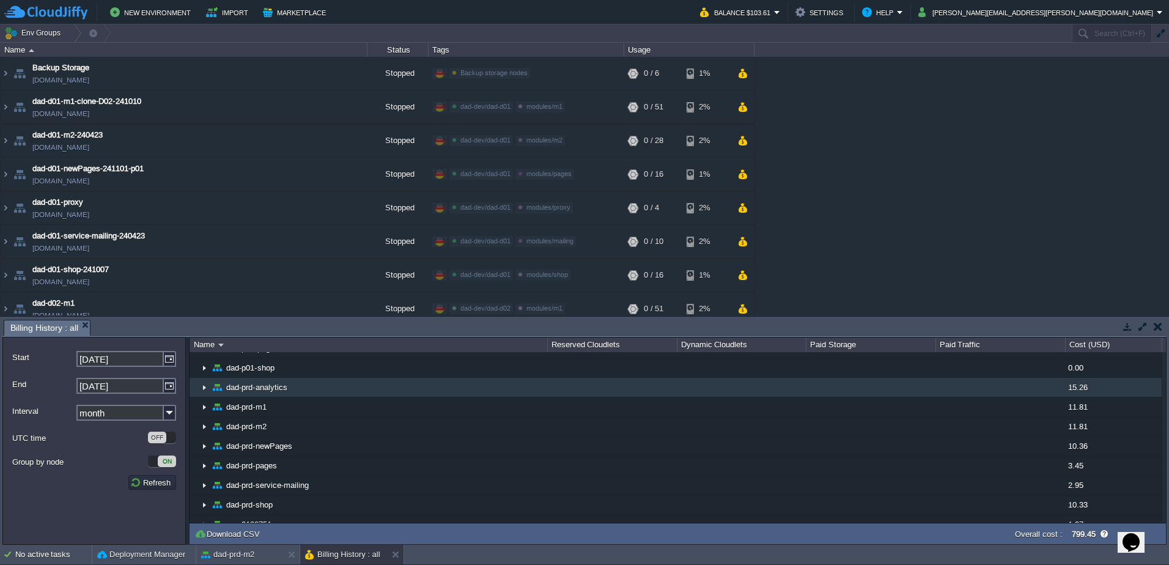
click at [201, 388] on img at bounding box center [204, 387] width 10 height 19
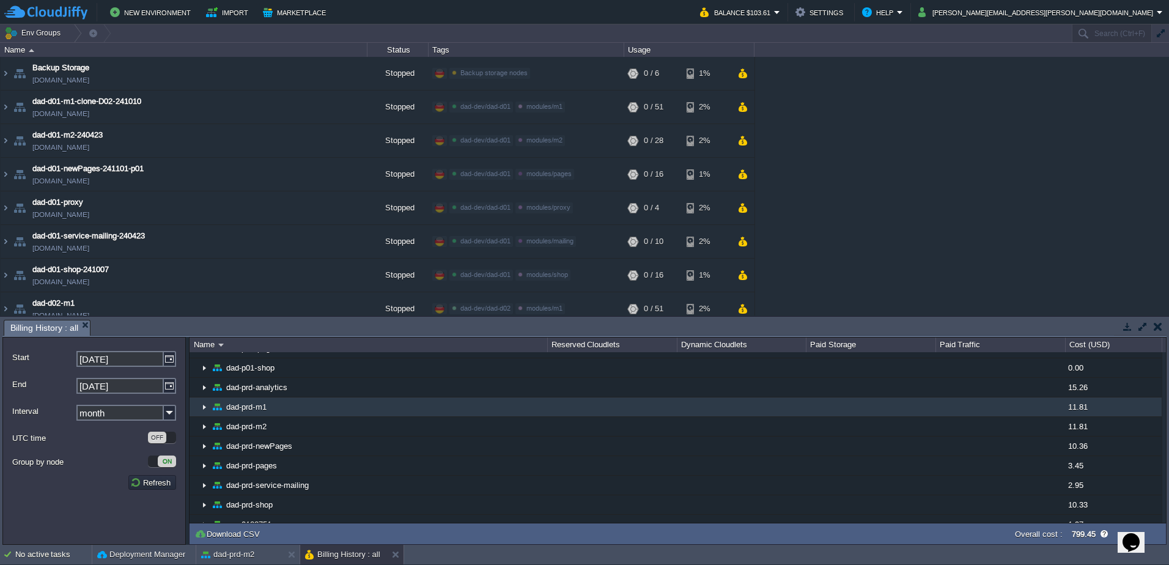
click at [202, 406] on img at bounding box center [204, 406] width 10 height 19
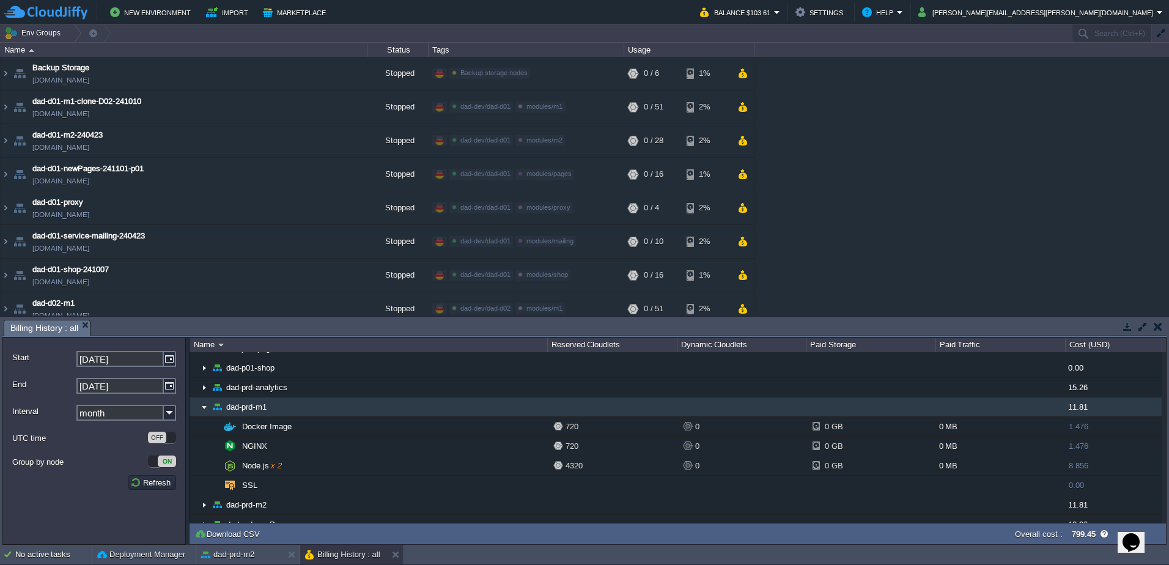
click at [202, 406] on img at bounding box center [204, 406] width 10 height 19
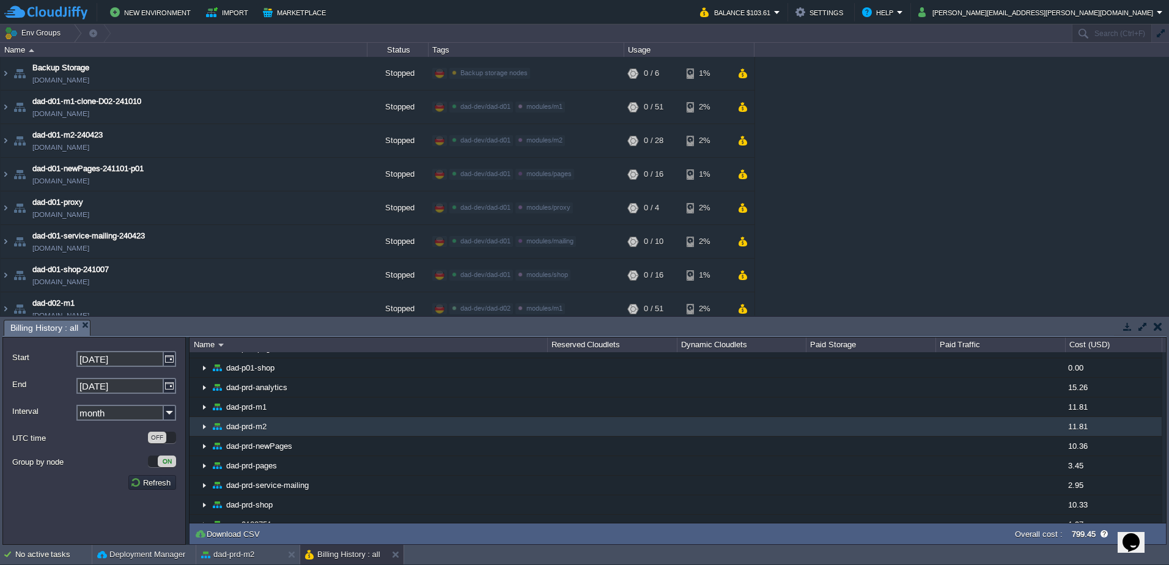
click at [203, 427] on img at bounding box center [204, 426] width 10 height 19
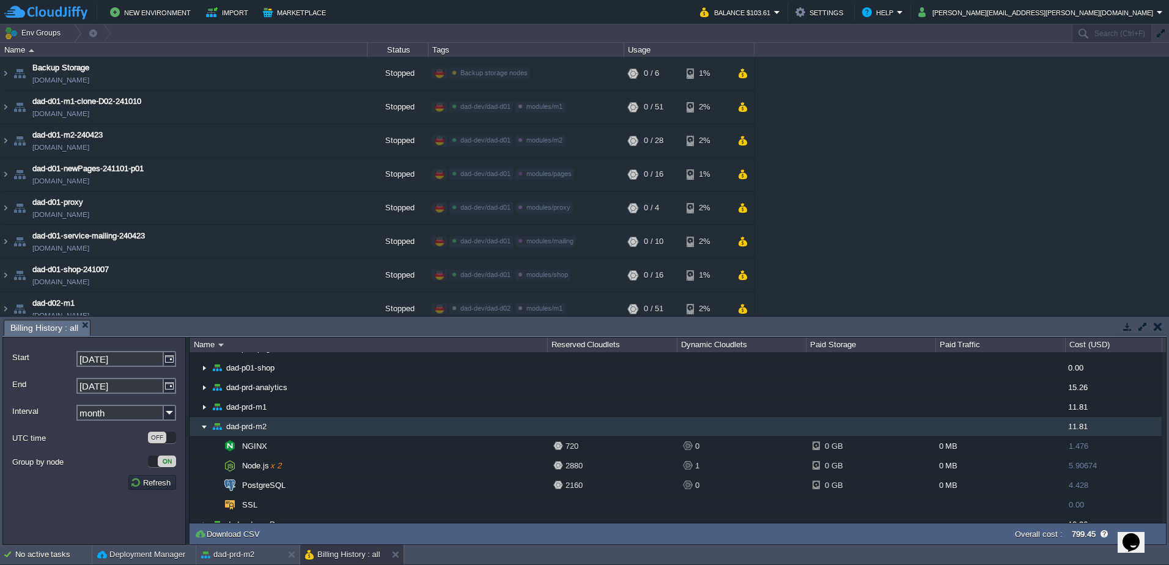
click at [204, 427] on img at bounding box center [204, 426] width 10 height 19
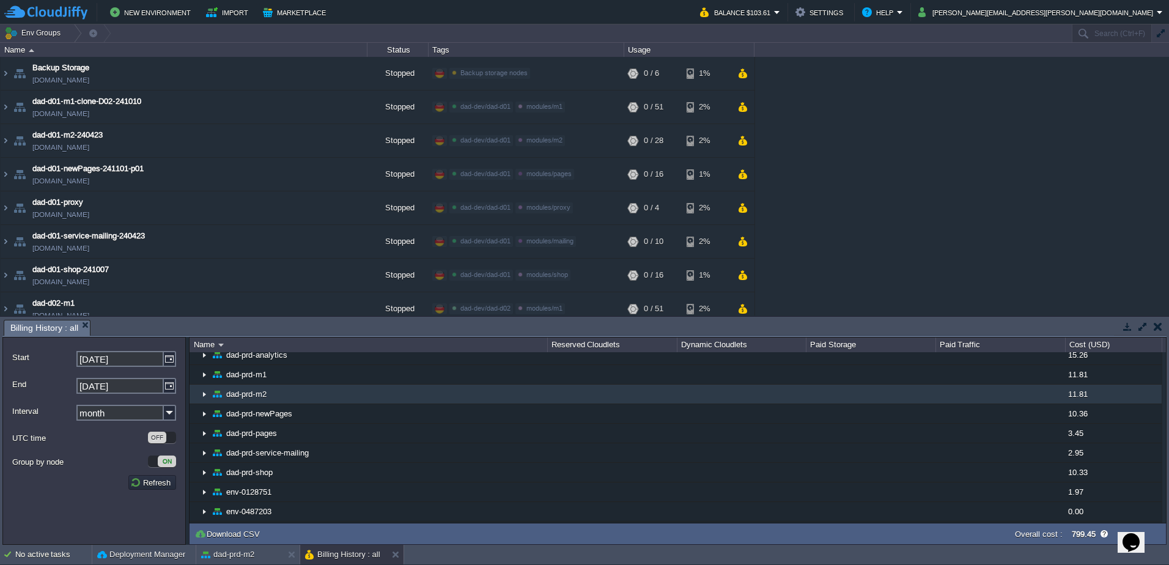
scroll to position [1253, 0]
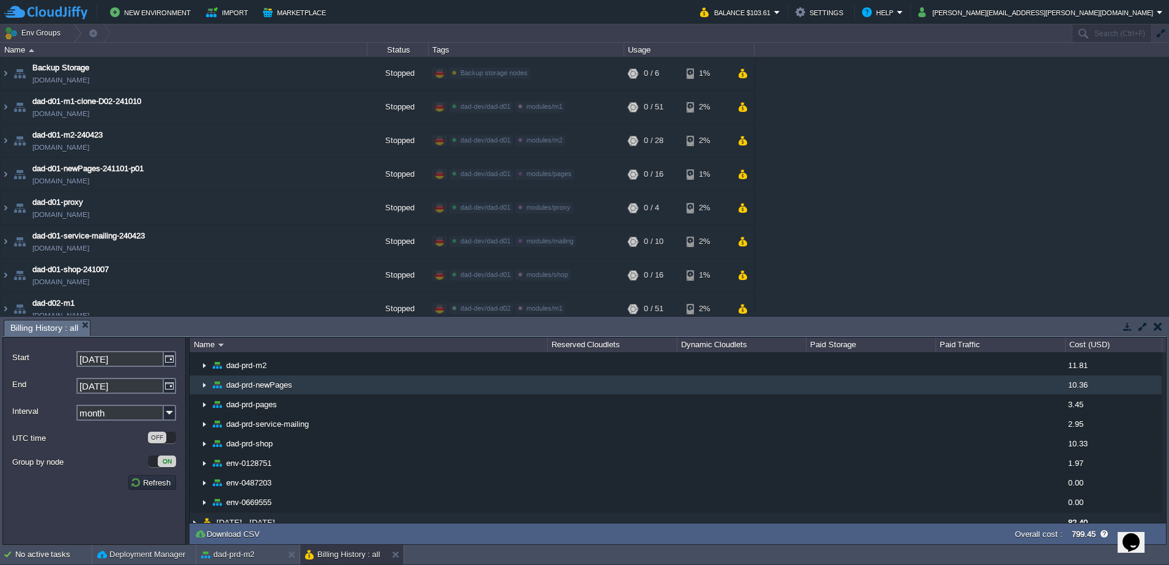
click at [202, 386] on img at bounding box center [204, 384] width 10 height 19
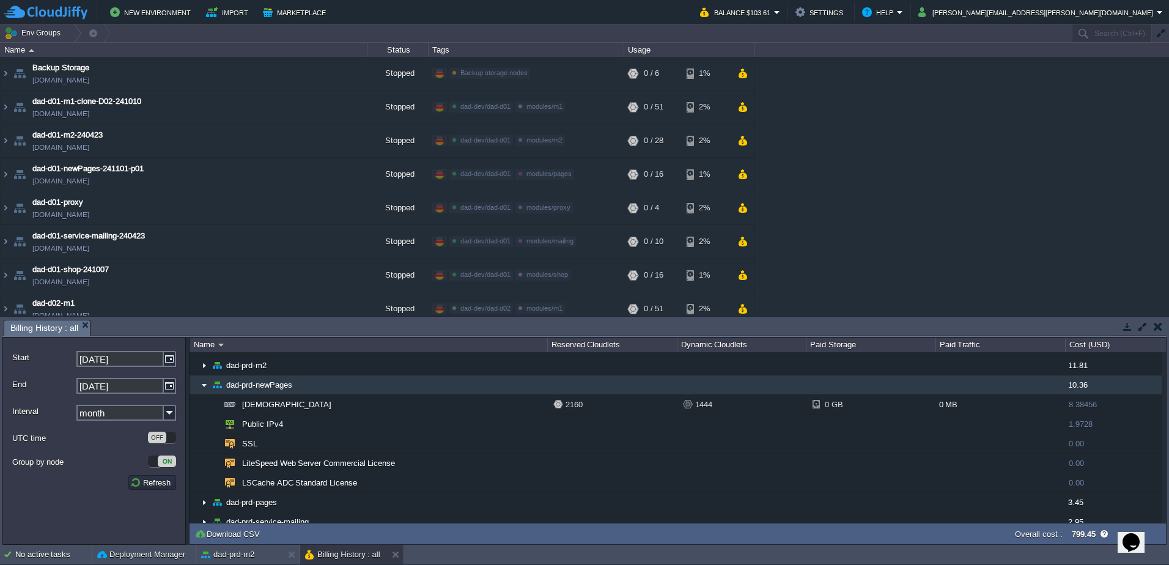
click at [202, 386] on img at bounding box center [204, 384] width 10 height 19
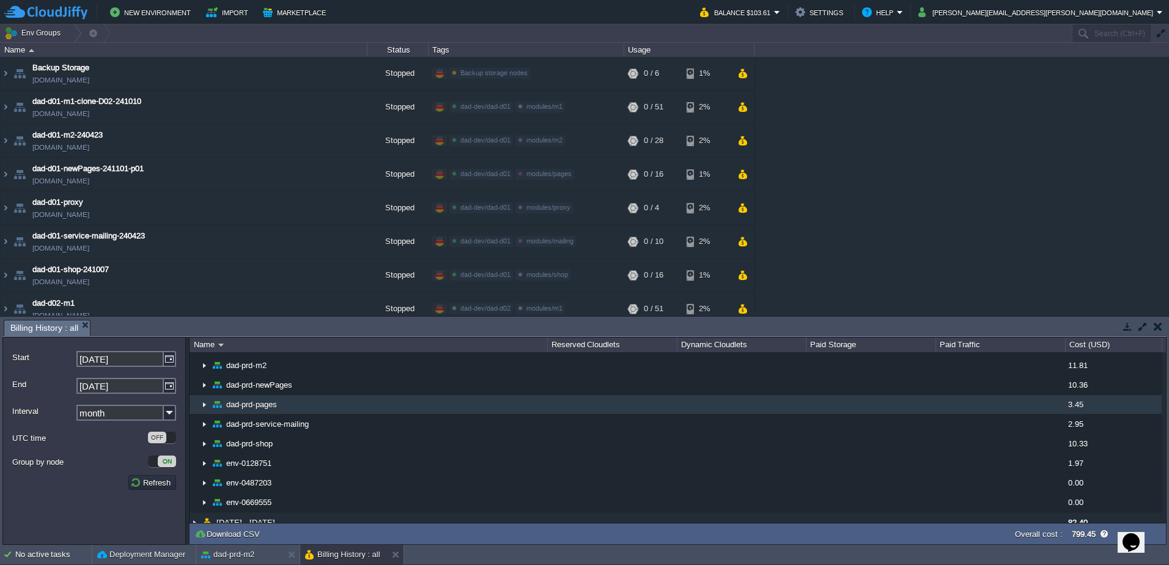
click at [203, 405] on img at bounding box center [204, 404] width 10 height 19
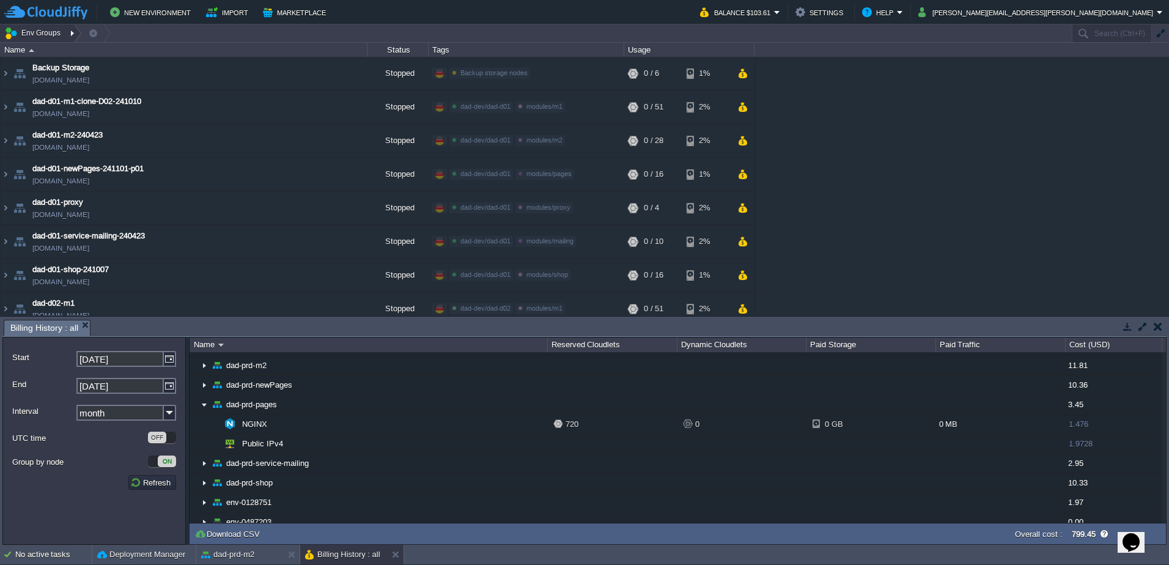
click at [71, 34] on div at bounding box center [73, 33] width 17 height 18
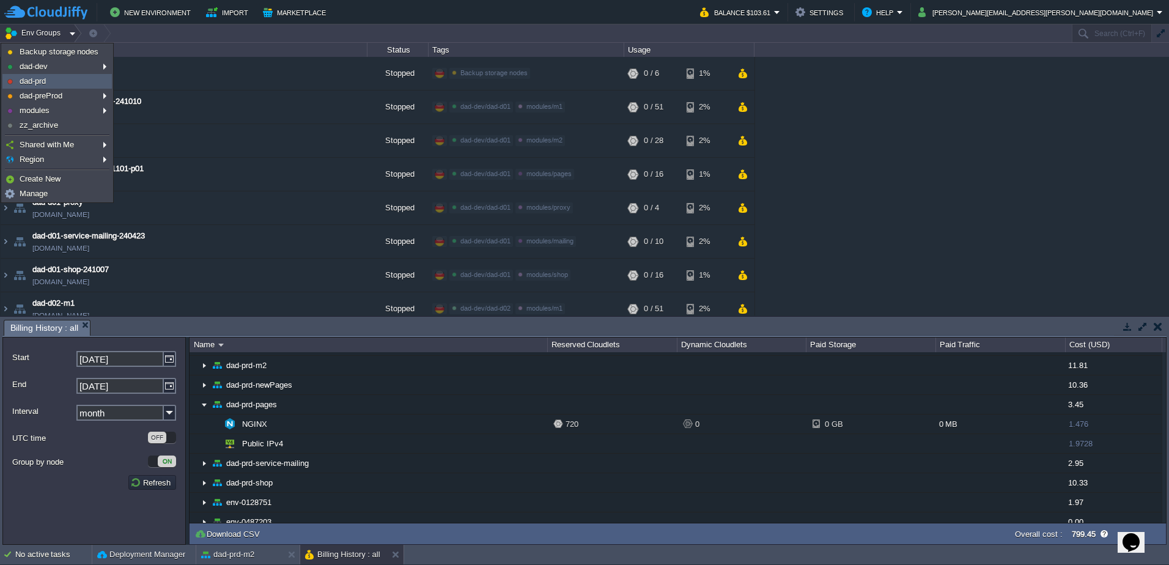
click at [65, 78] on link "dad-prd" at bounding box center [57, 81] width 108 height 13
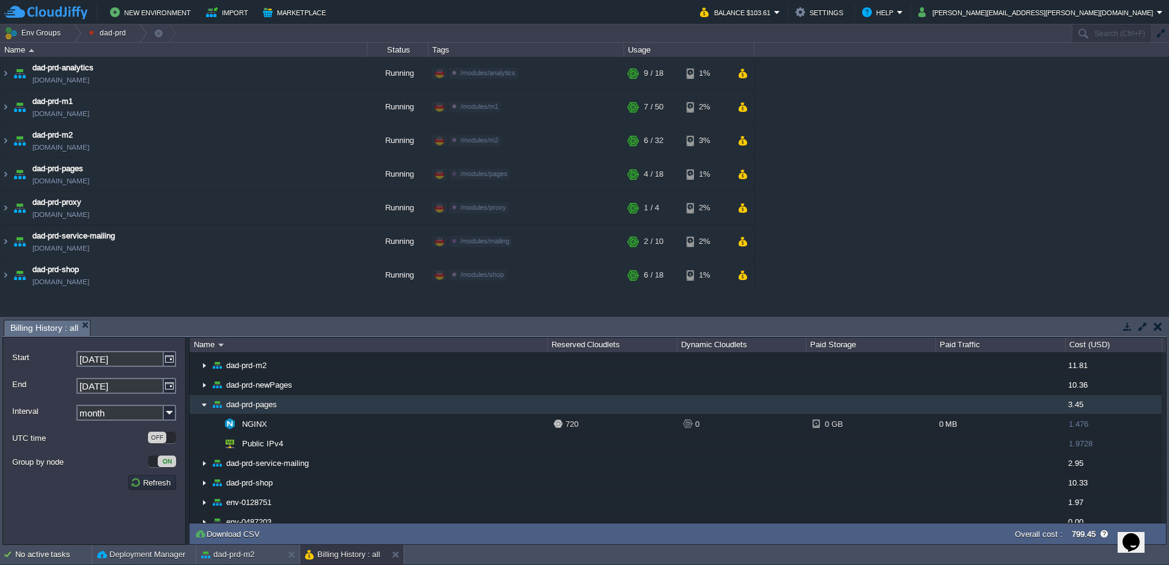
click at [202, 403] on img at bounding box center [204, 404] width 10 height 19
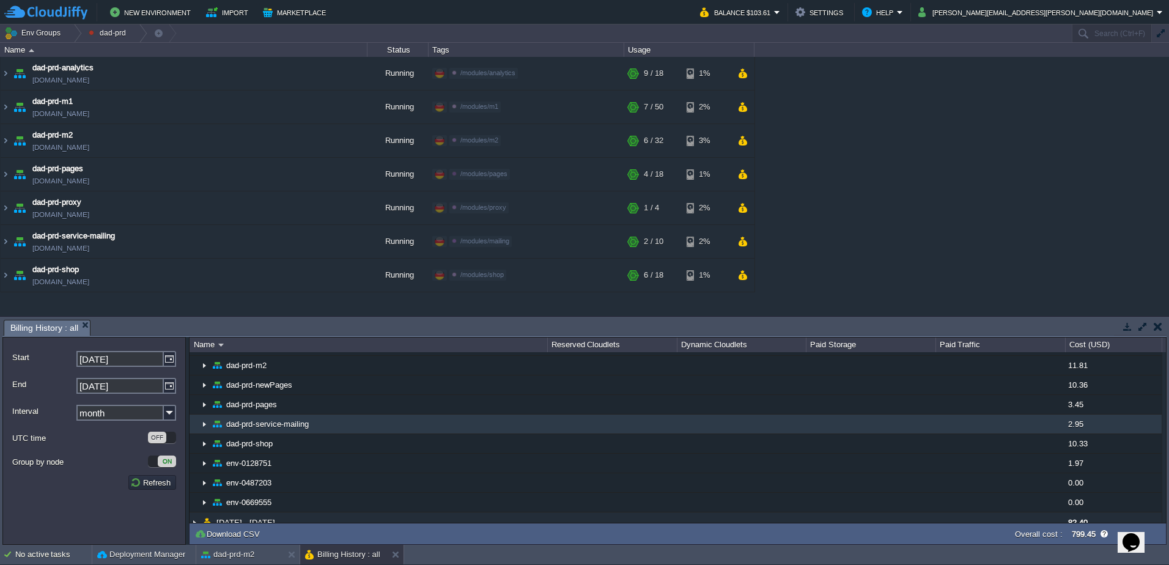
click at [203, 419] on img at bounding box center [204, 423] width 10 height 19
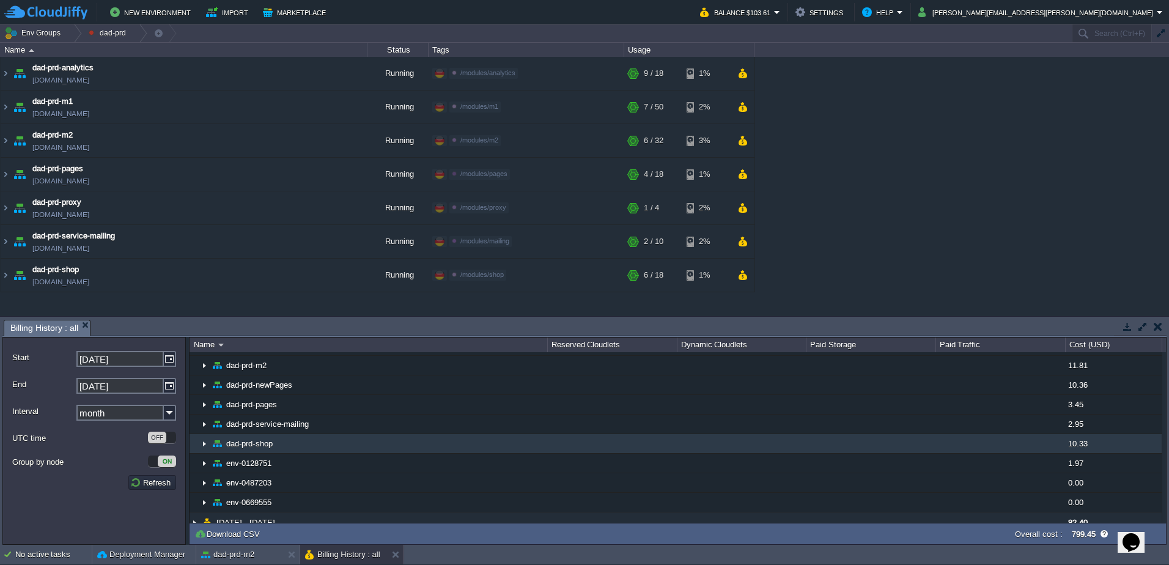
click at [204, 441] on img at bounding box center [204, 443] width 10 height 19
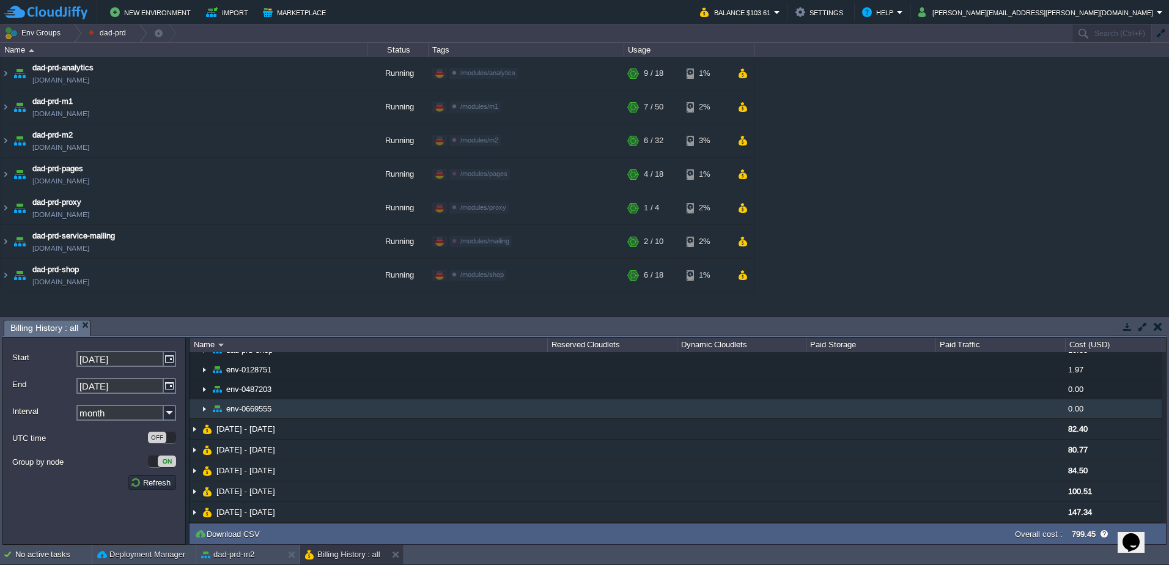
scroll to position [1351, 0]
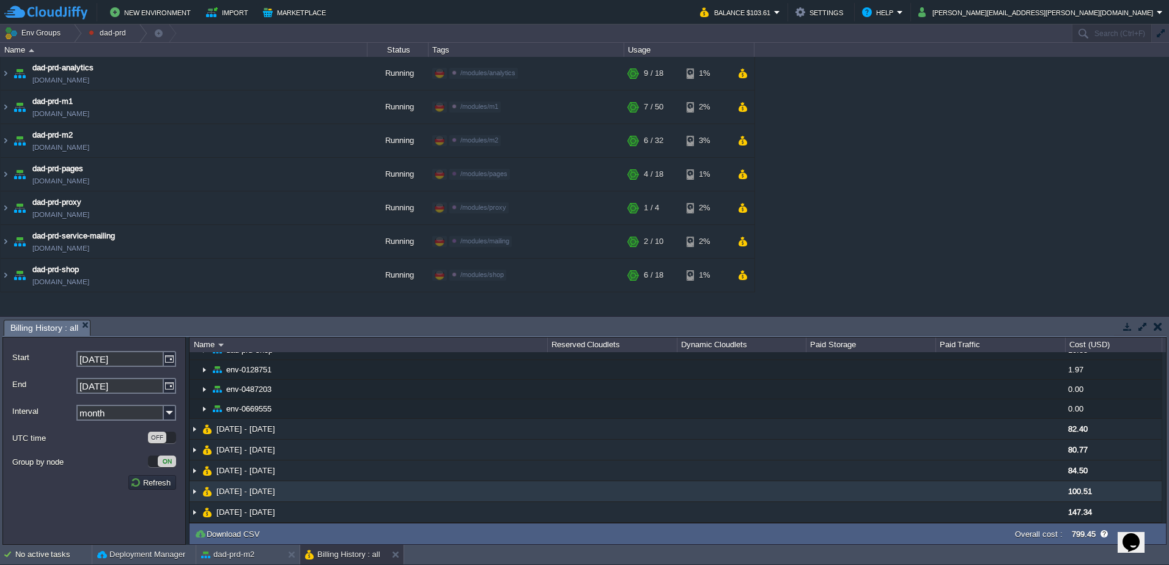
click at [197, 487] on img at bounding box center [195, 491] width 10 height 20
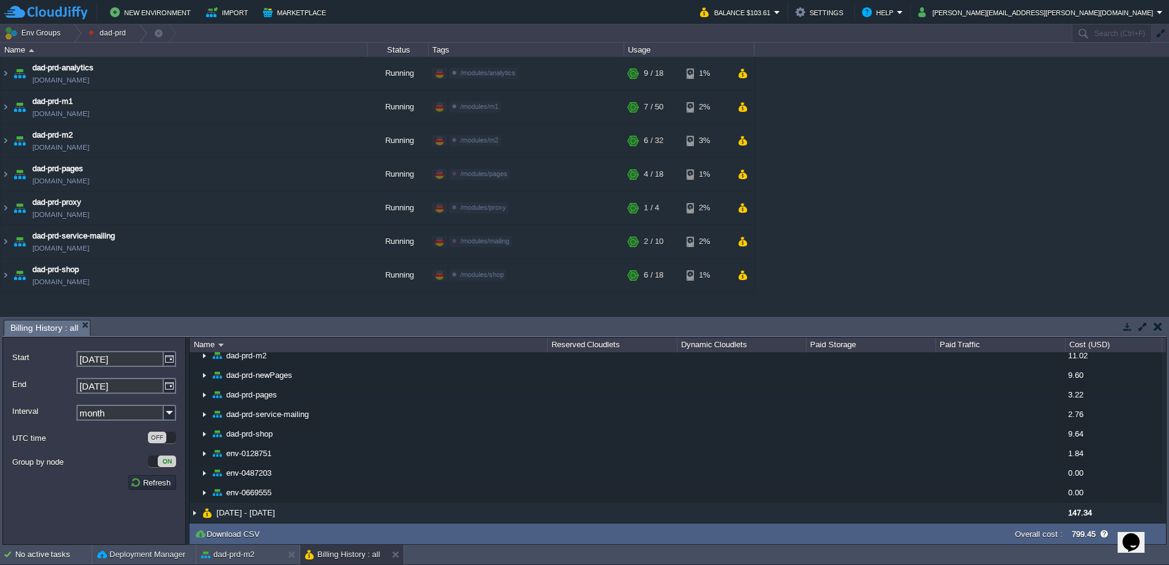
scroll to position [1938, 0]
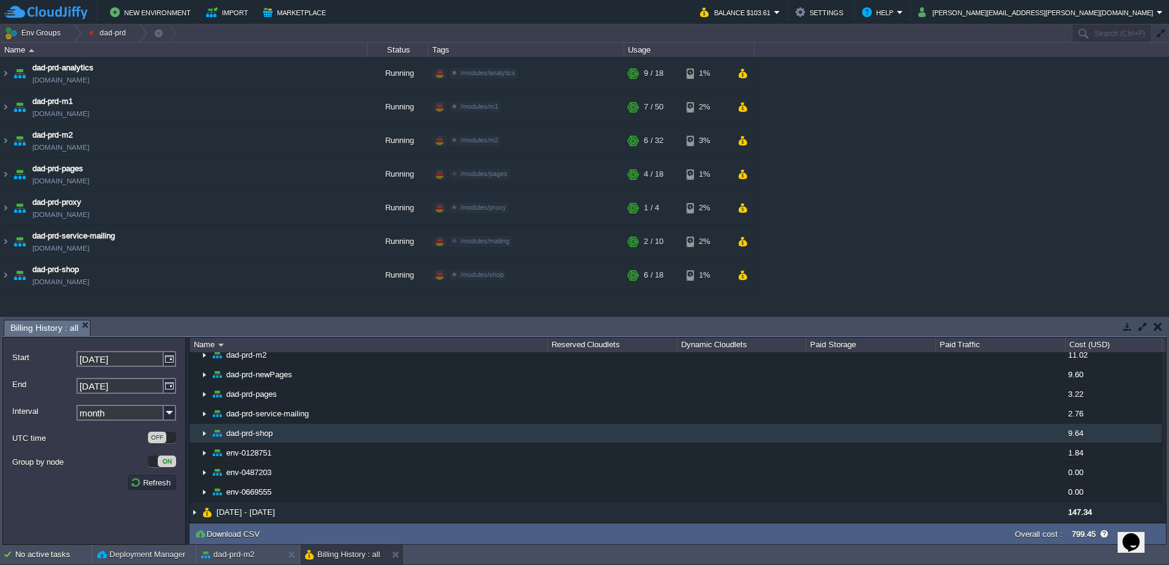
click at [206, 429] on img at bounding box center [204, 433] width 10 height 19
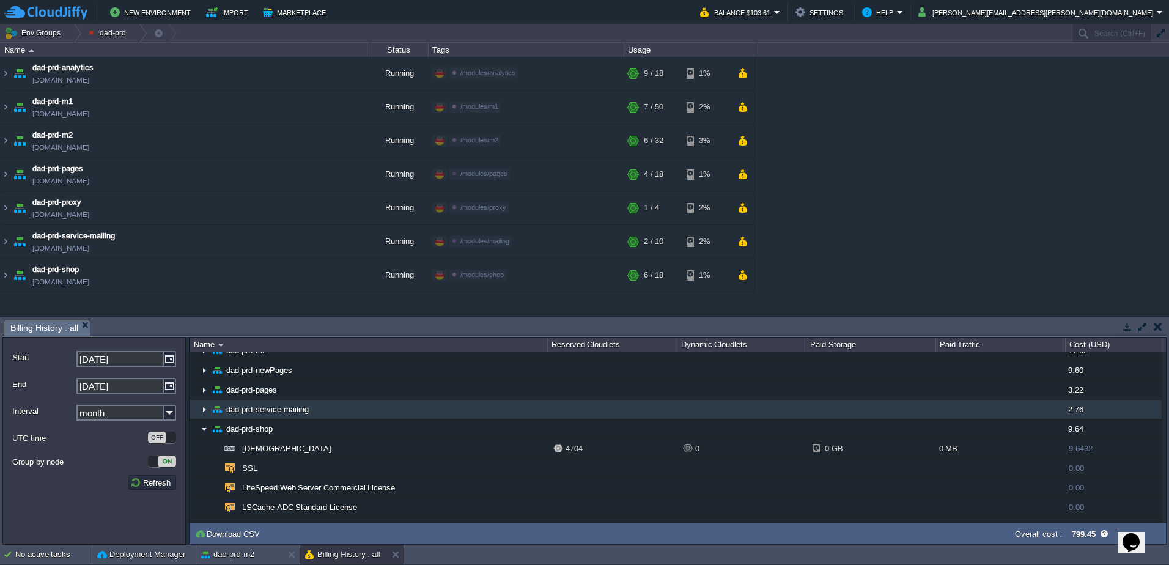
click at [204, 408] on img at bounding box center [204, 409] width 10 height 19
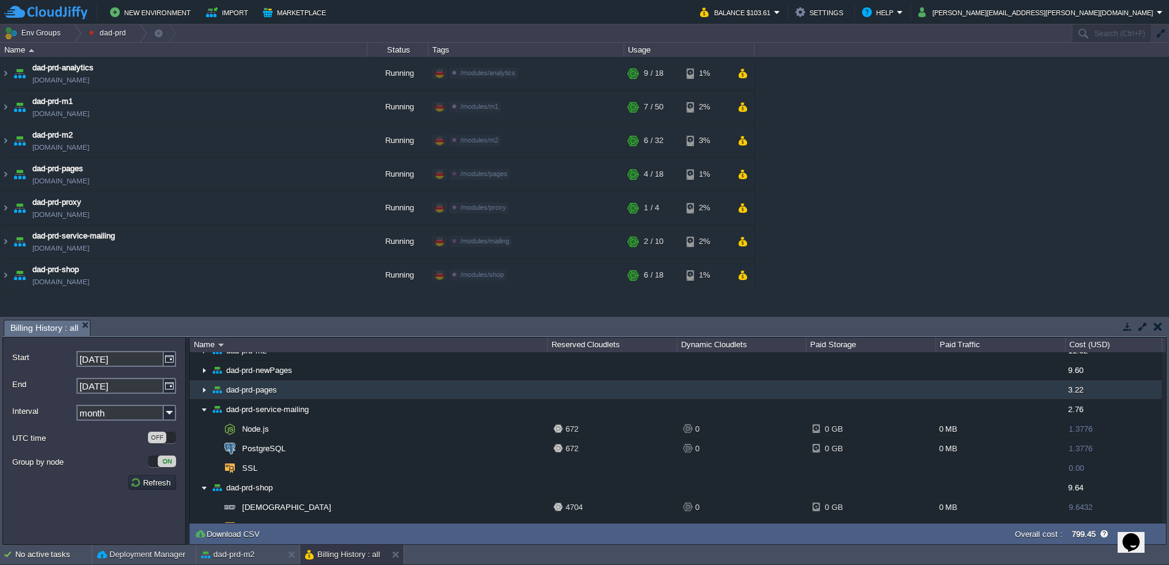
click at [203, 391] on img at bounding box center [204, 389] width 10 height 19
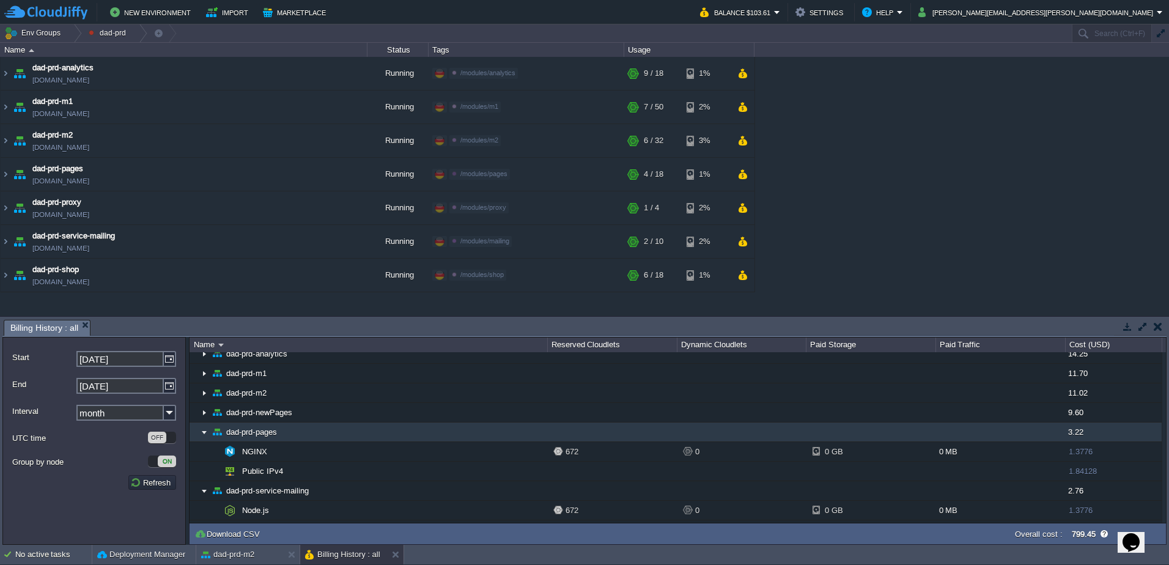
scroll to position [1877, 0]
click at [207, 432] on img at bounding box center [204, 431] width 10 height 19
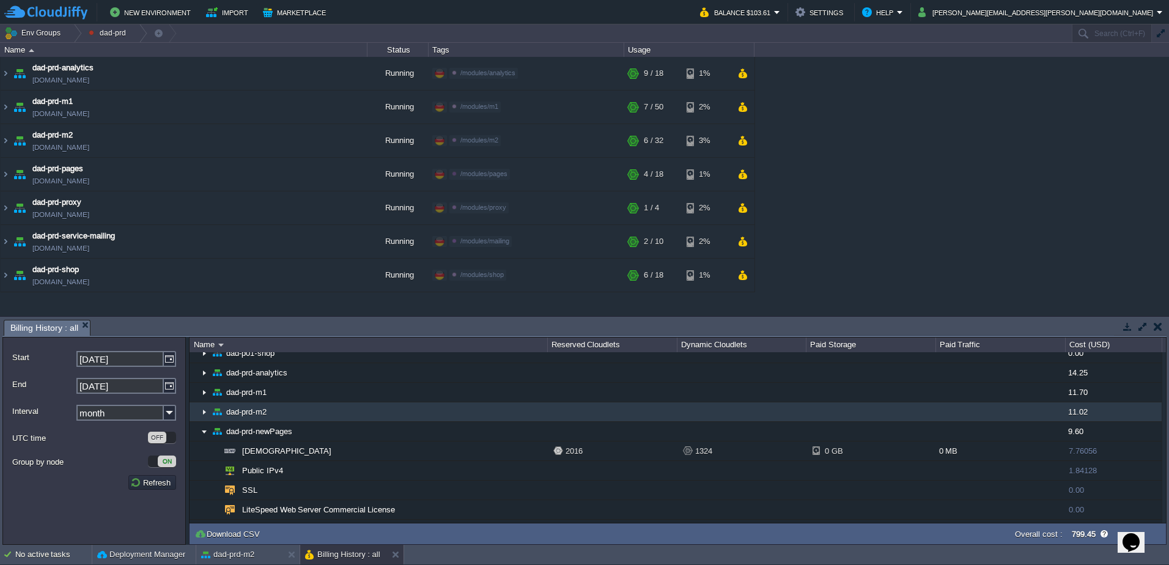
click at [204, 415] on img at bounding box center [204, 411] width 10 height 19
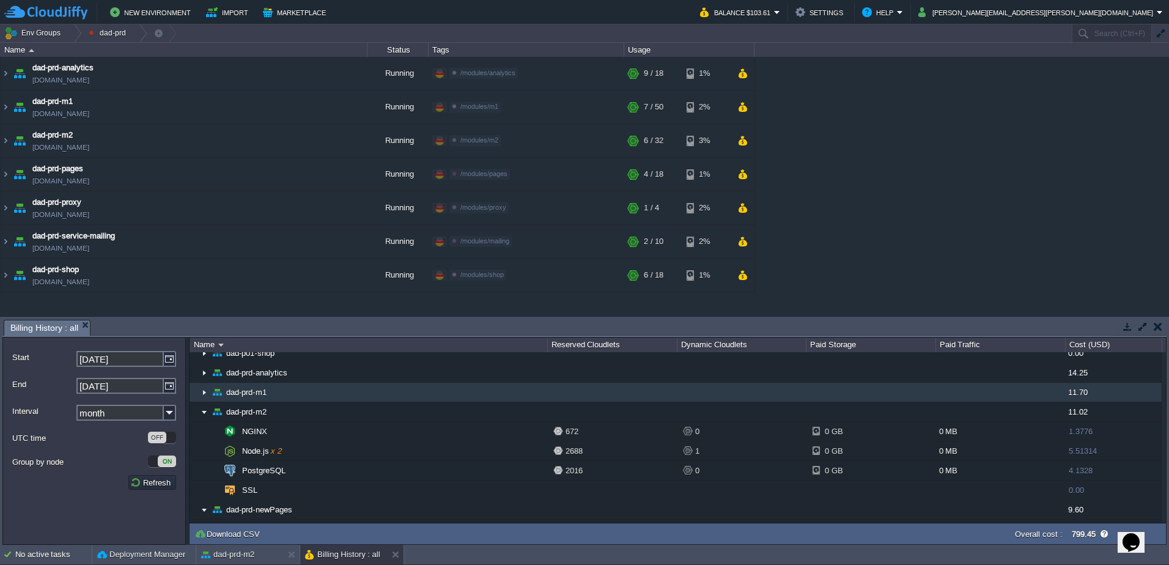
click at [205, 395] on img at bounding box center [204, 392] width 10 height 19
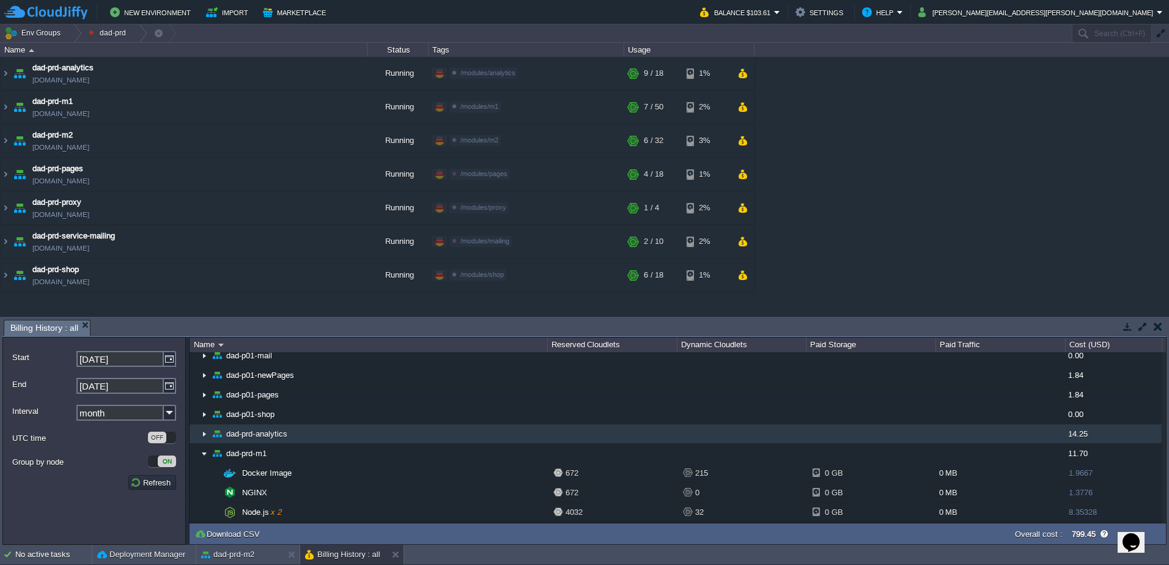
click at [207, 438] on img at bounding box center [204, 433] width 10 height 19
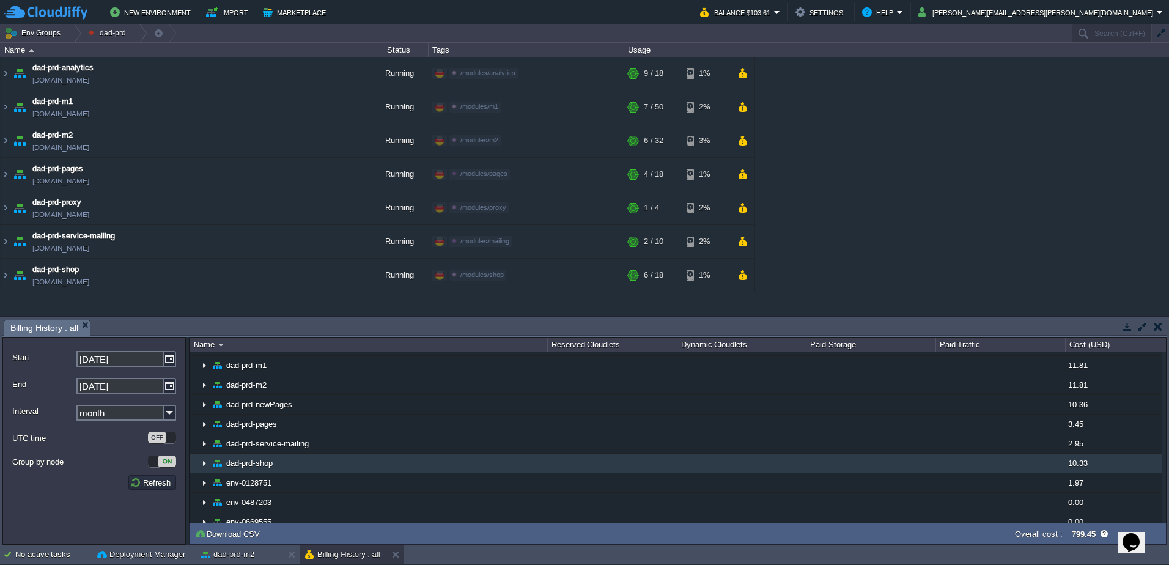
scroll to position [1204, 0]
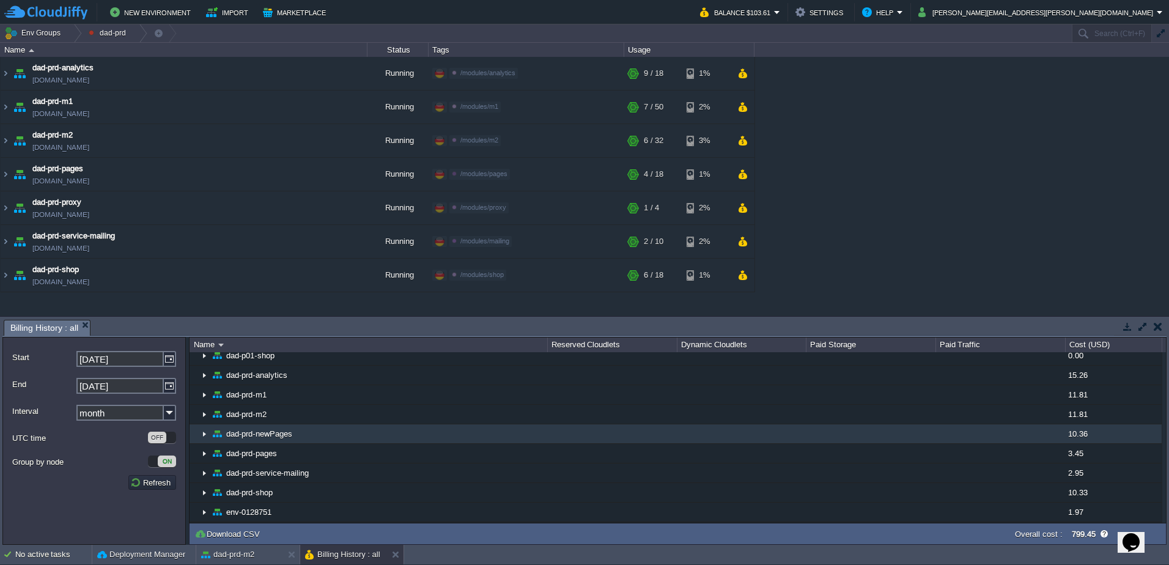
click at [204, 433] on img at bounding box center [204, 433] width 10 height 19
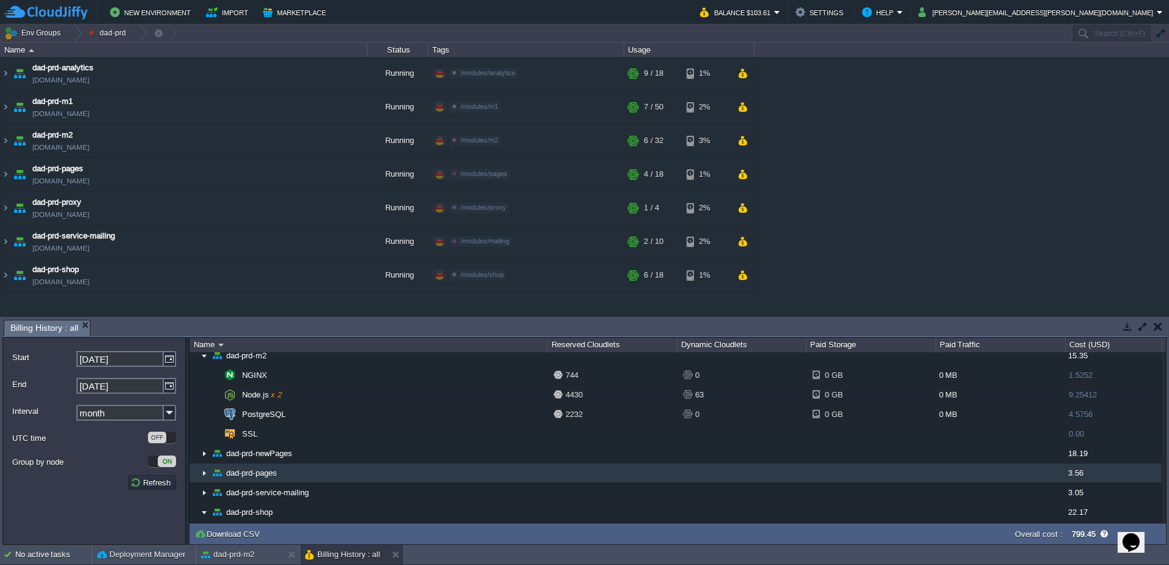
scroll to position [471, 0]
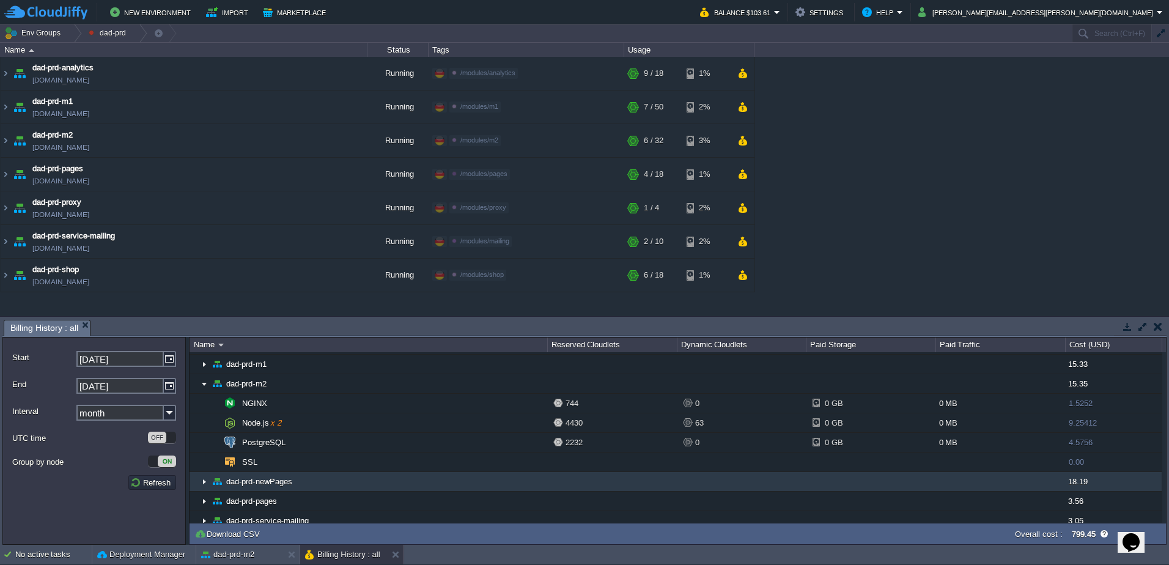
click at [202, 480] on img at bounding box center [204, 481] width 10 height 19
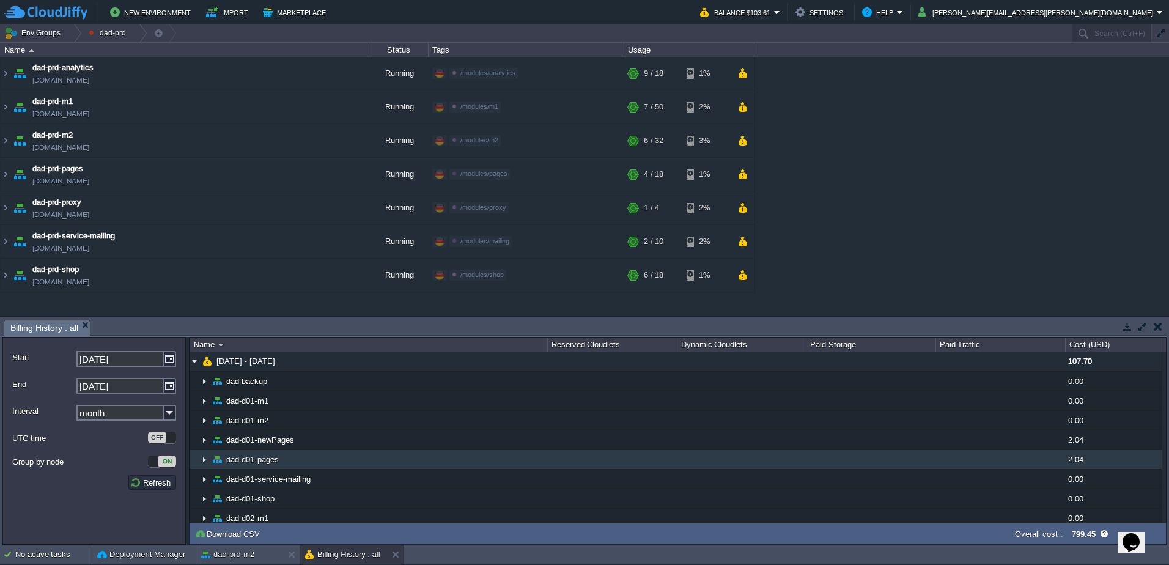
scroll to position [0, 0]
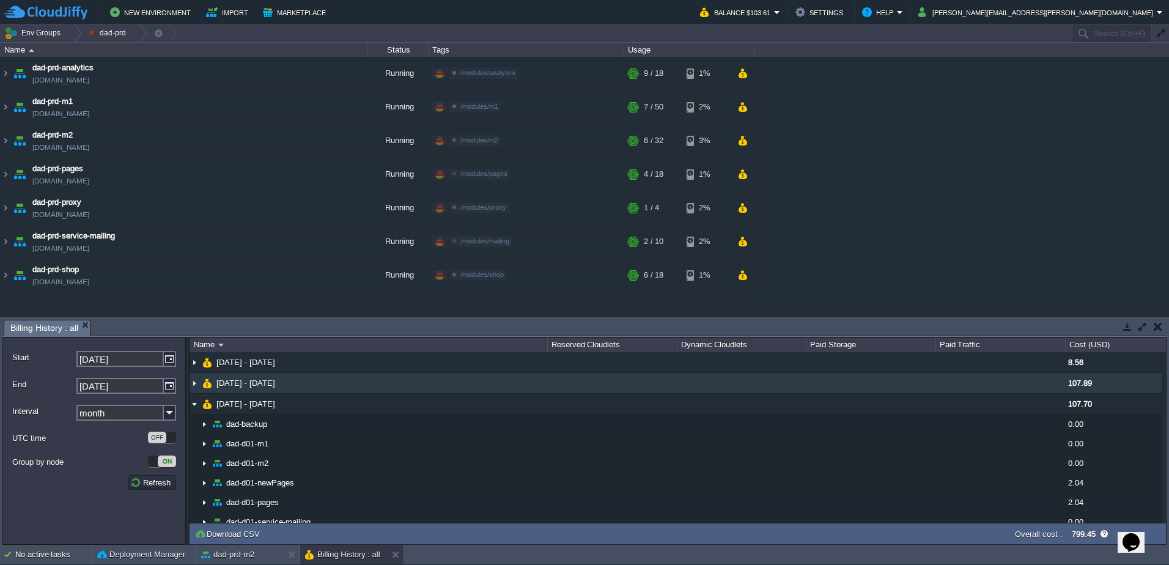
click at [191, 383] on img at bounding box center [195, 383] width 10 height 20
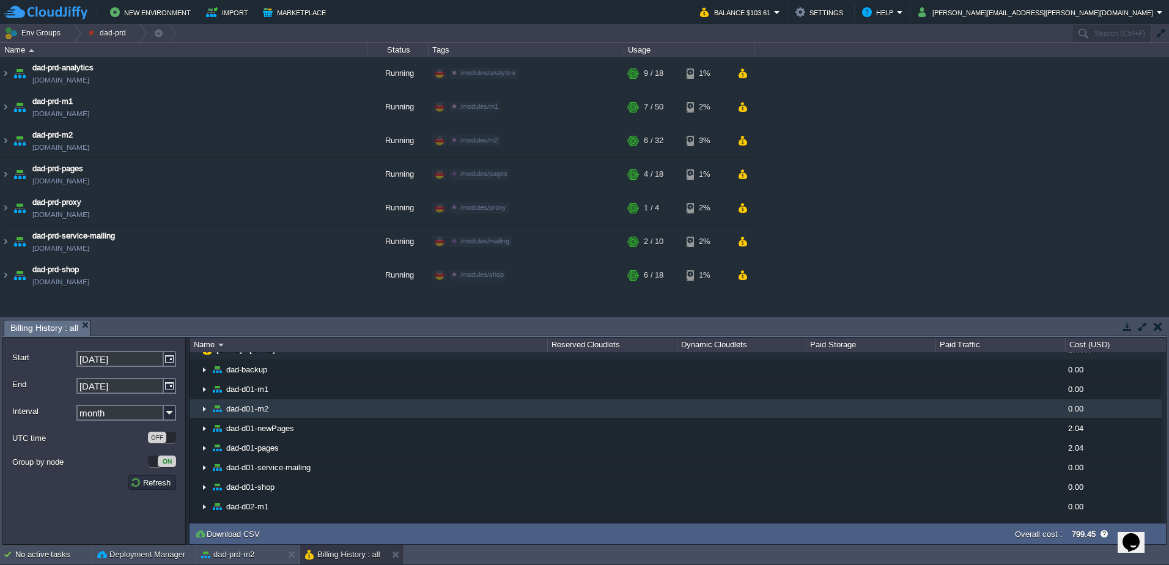
scroll to position [61, 0]
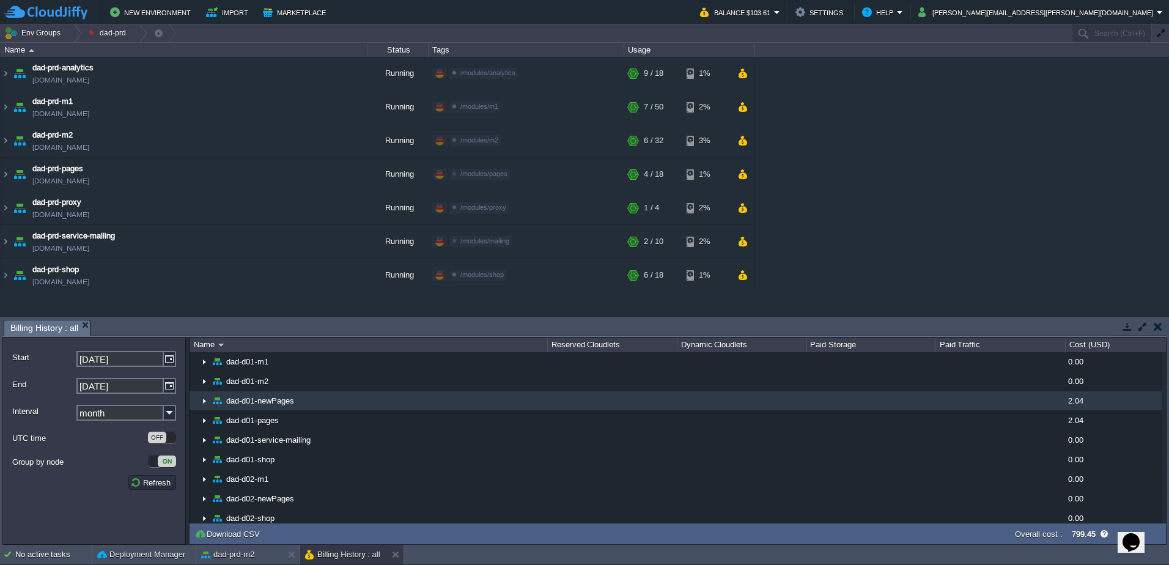
click at [205, 400] on img at bounding box center [204, 400] width 10 height 19
click at [205, 399] on img at bounding box center [204, 400] width 10 height 19
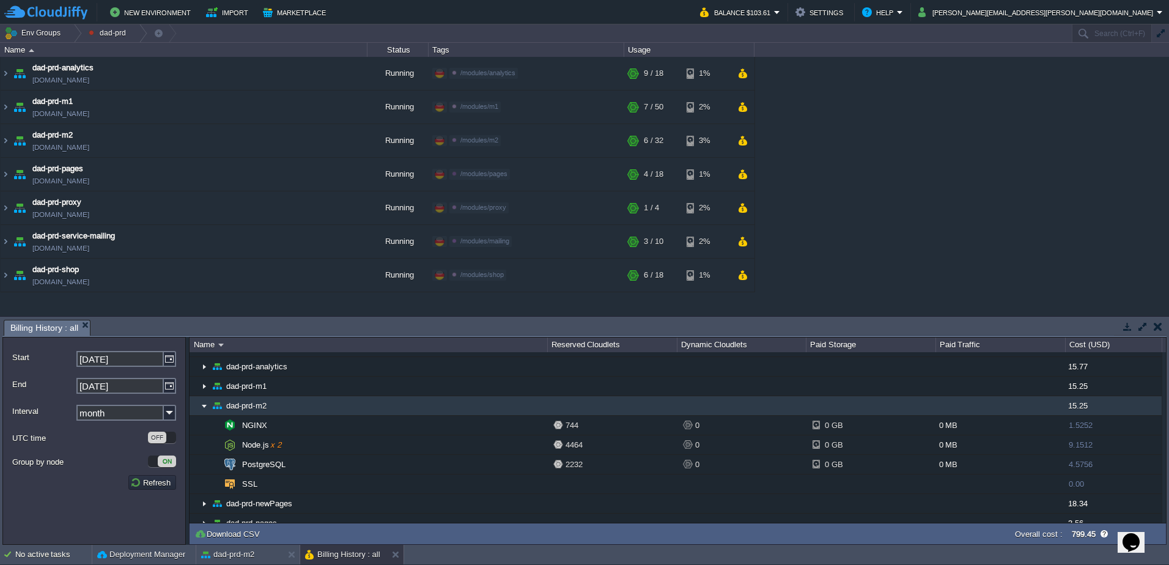
scroll to position [489, 0]
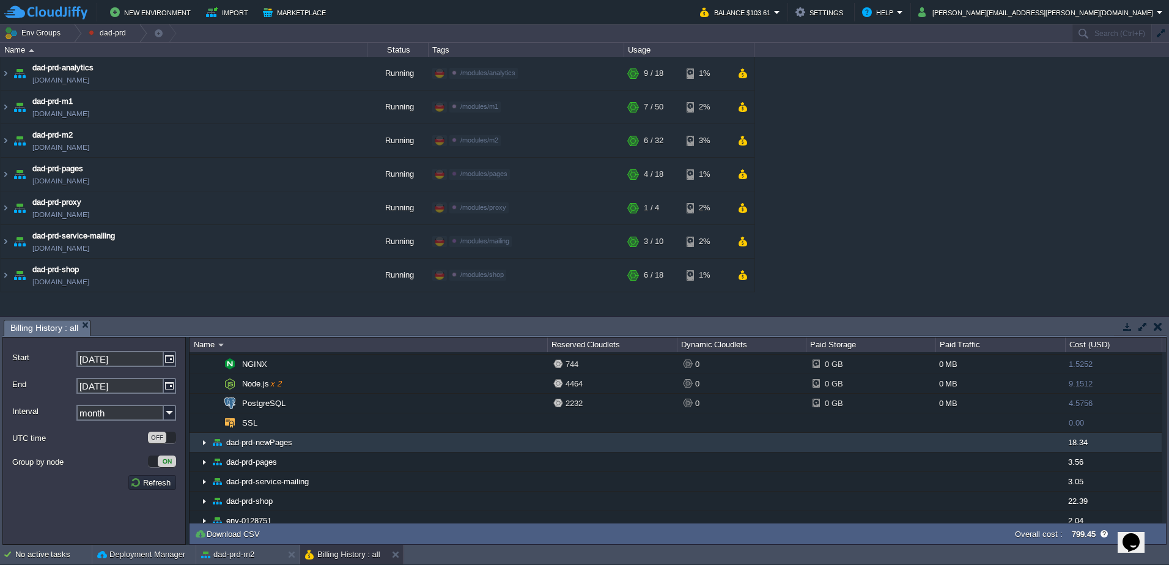
click at [210, 444] on td "dad-prd-newPages" at bounding box center [369, 443] width 358 height 20
click at [208, 444] on img at bounding box center [204, 442] width 10 height 19
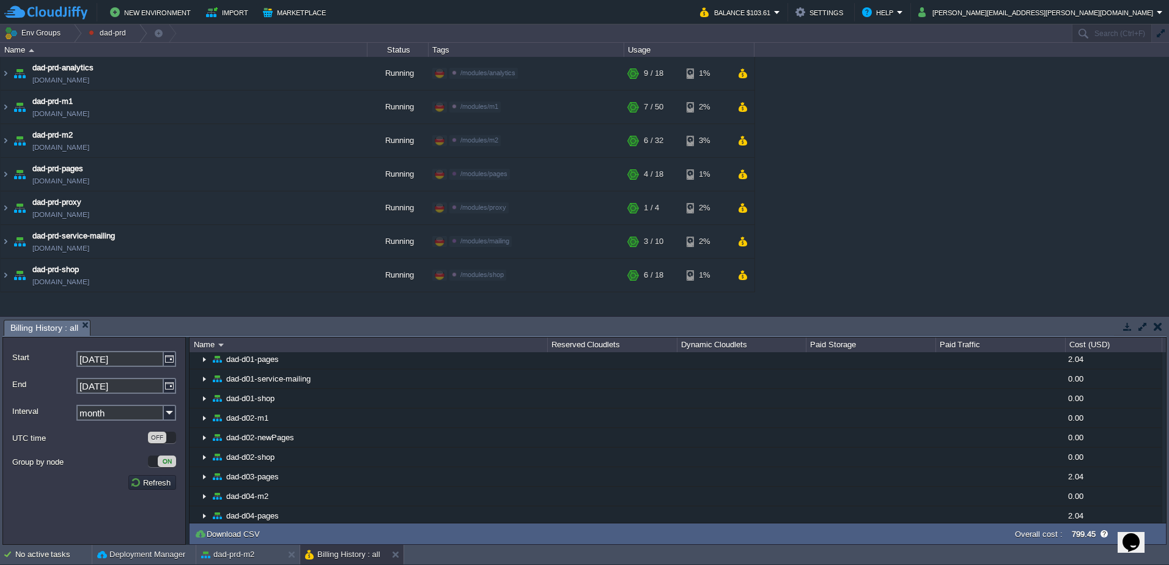
scroll to position [0, 0]
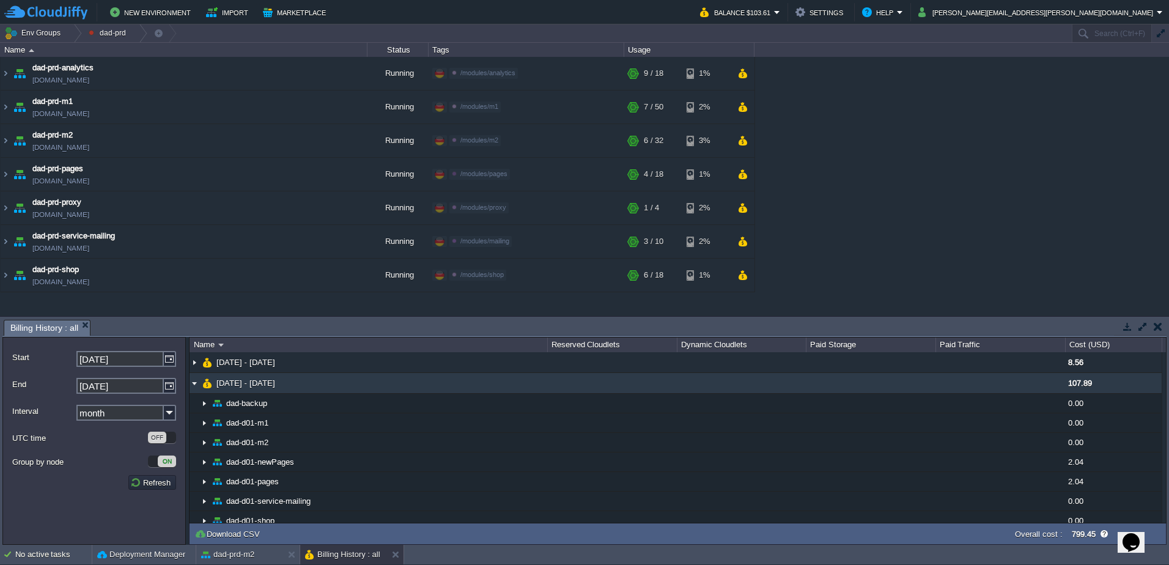
click at [196, 386] on img at bounding box center [195, 383] width 10 height 20
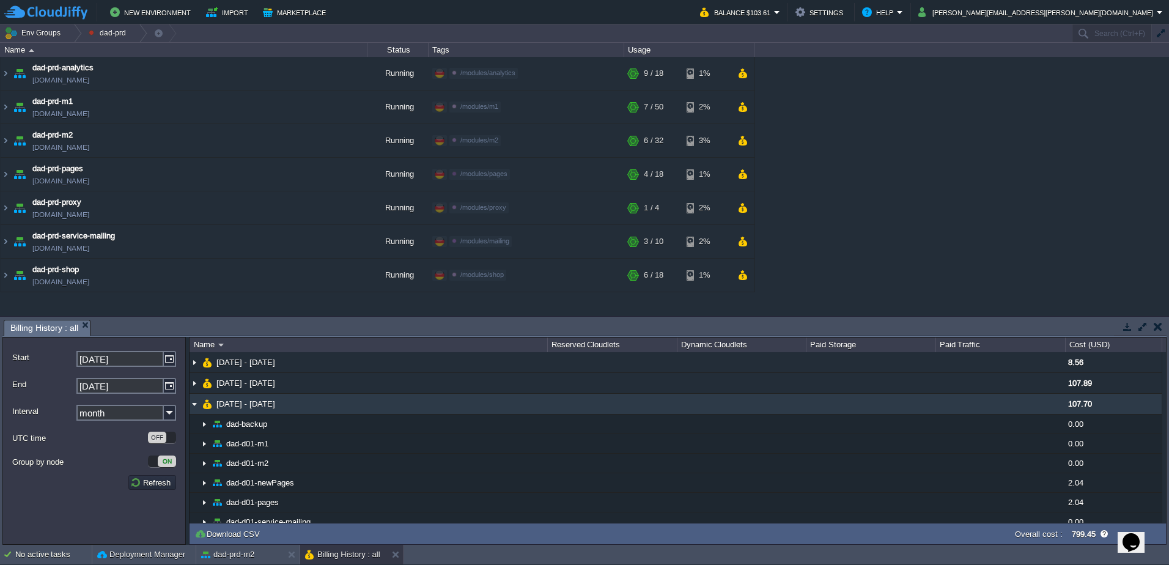
click at [196, 401] on img at bounding box center [195, 404] width 10 height 20
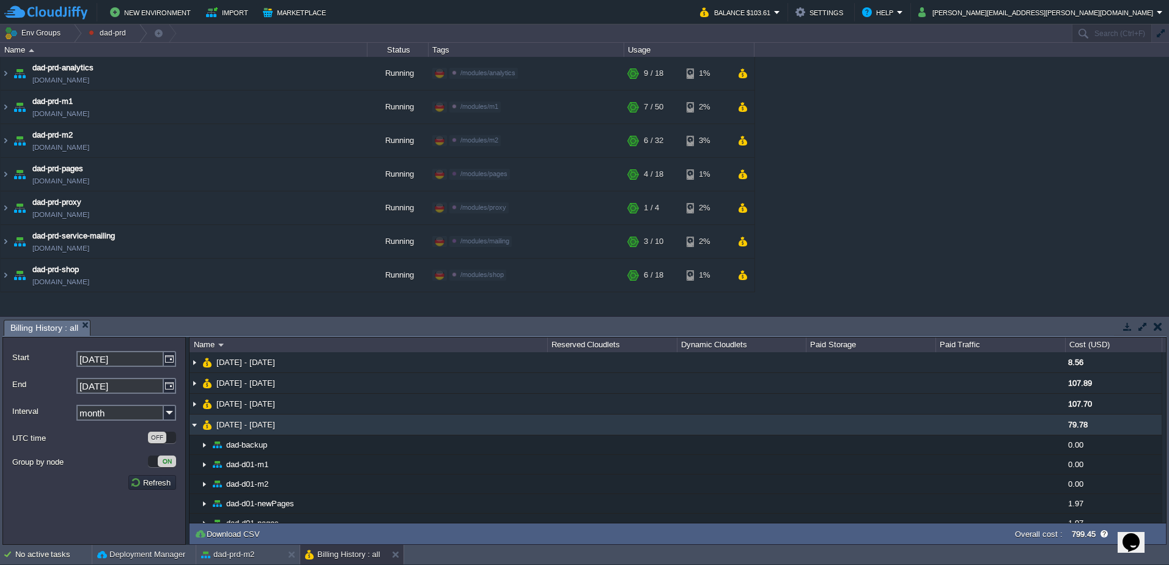
click at [196, 427] on img at bounding box center [195, 424] width 10 height 20
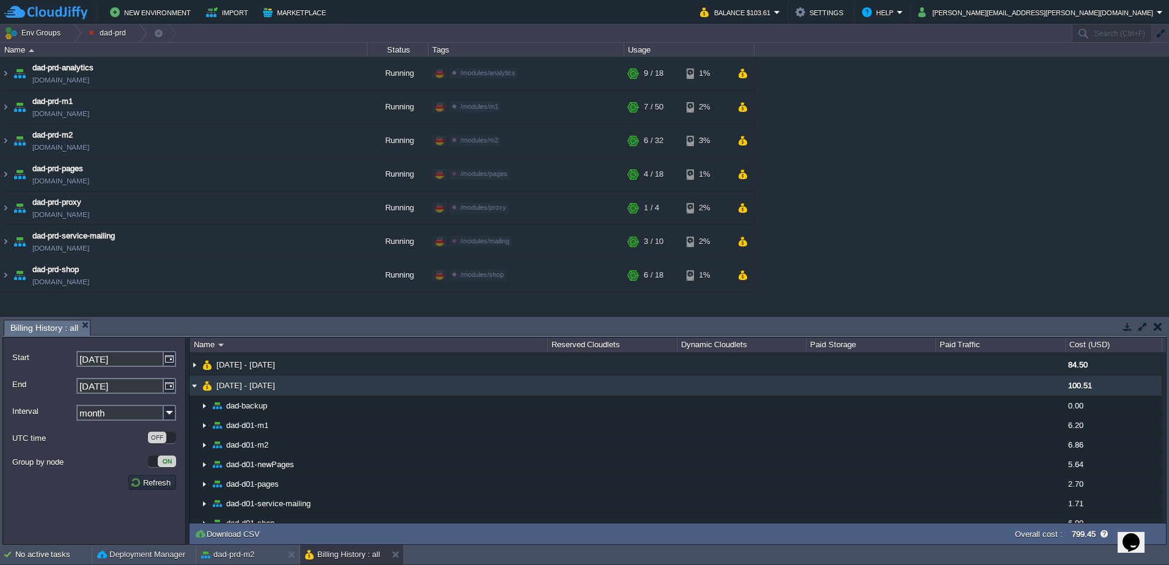
click at [196, 389] on img at bounding box center [195, 385] width 10 height 20
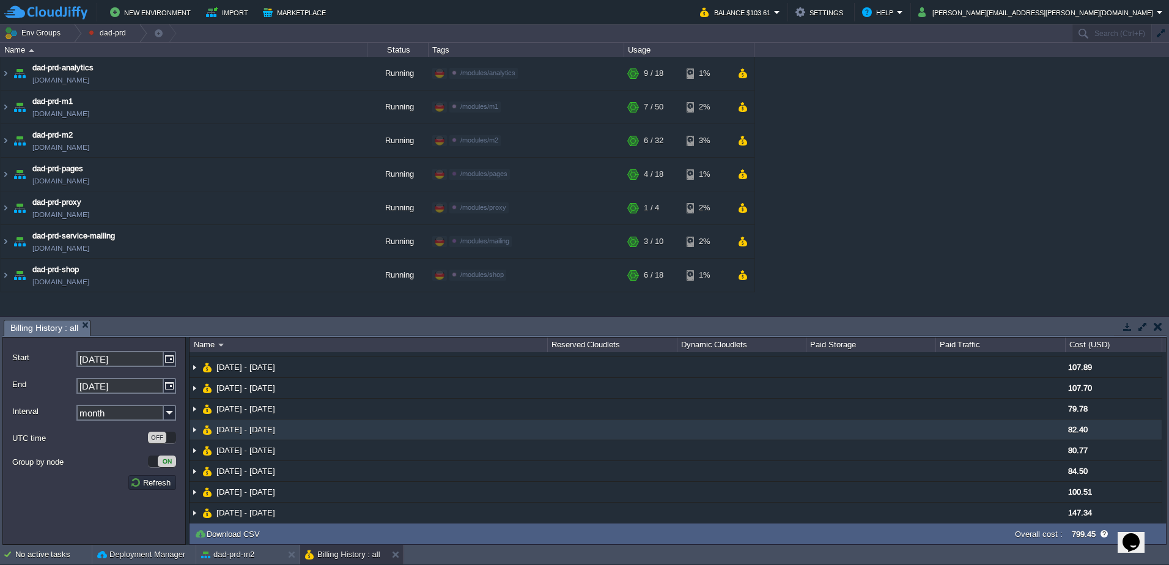
scroll to position [21, 0]
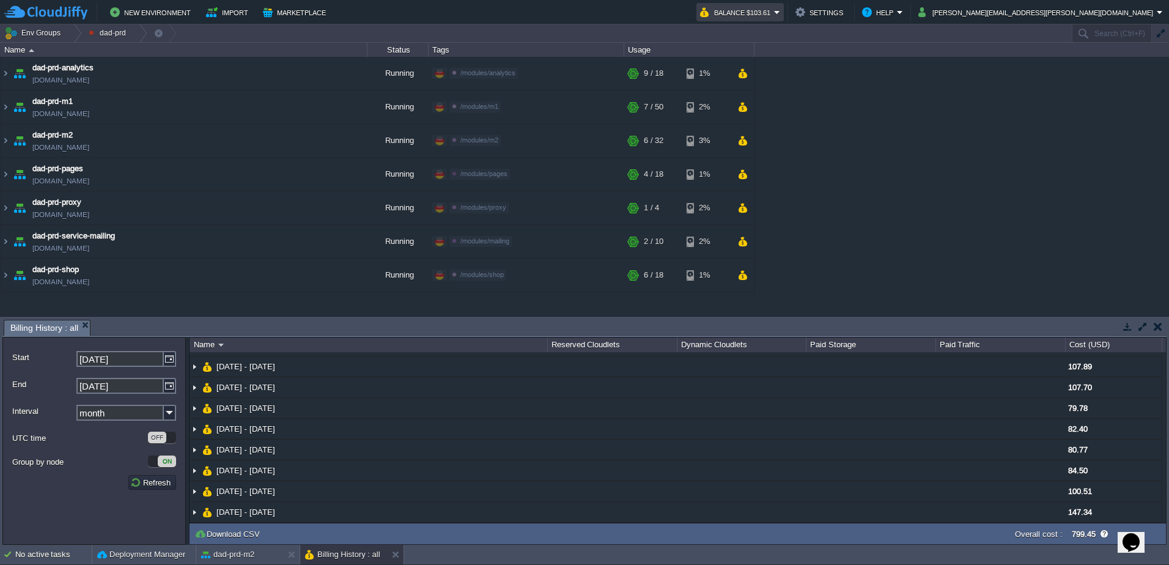
click at [774, 13] on button "Balance $103.61" at bounding box center [737, 12] width 74 height 15
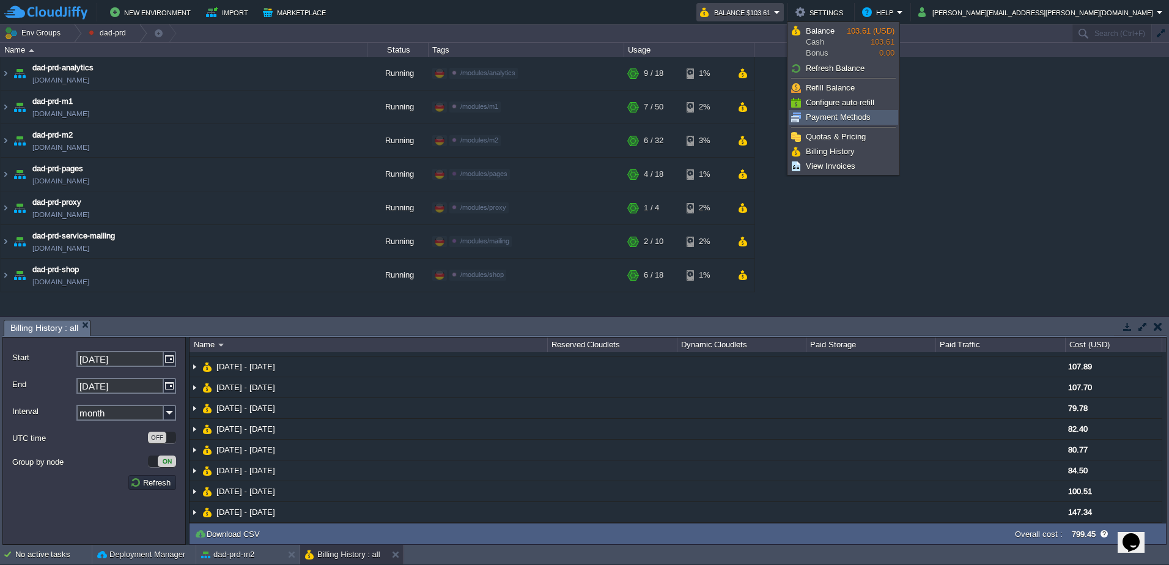
click at [822, 115] on span "Payment Methods" at bounding box center [838, 116] width 65 height 9
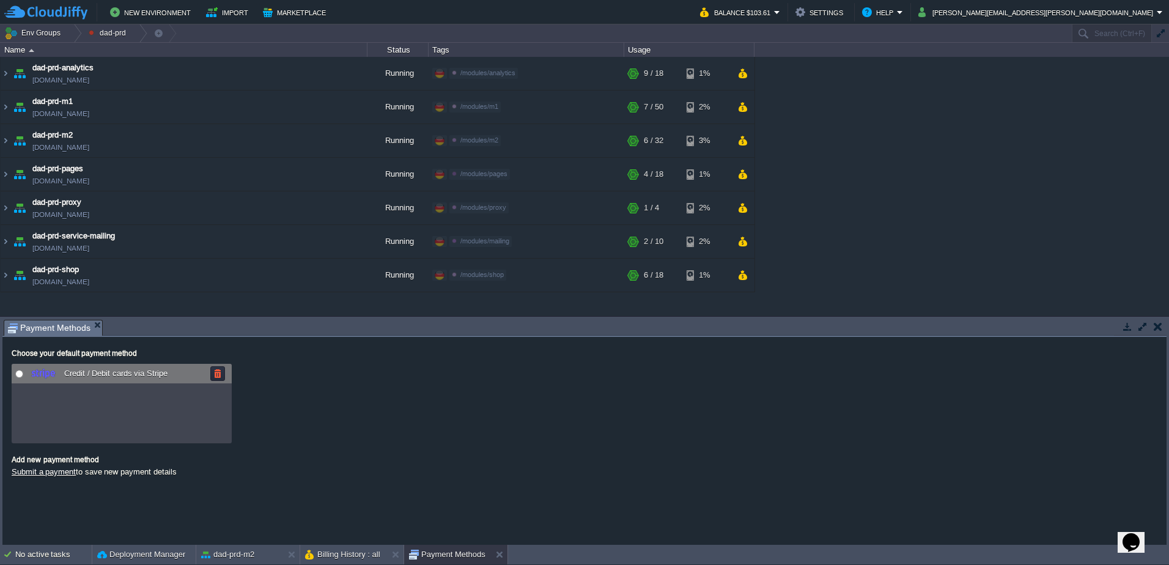
radio input "true"
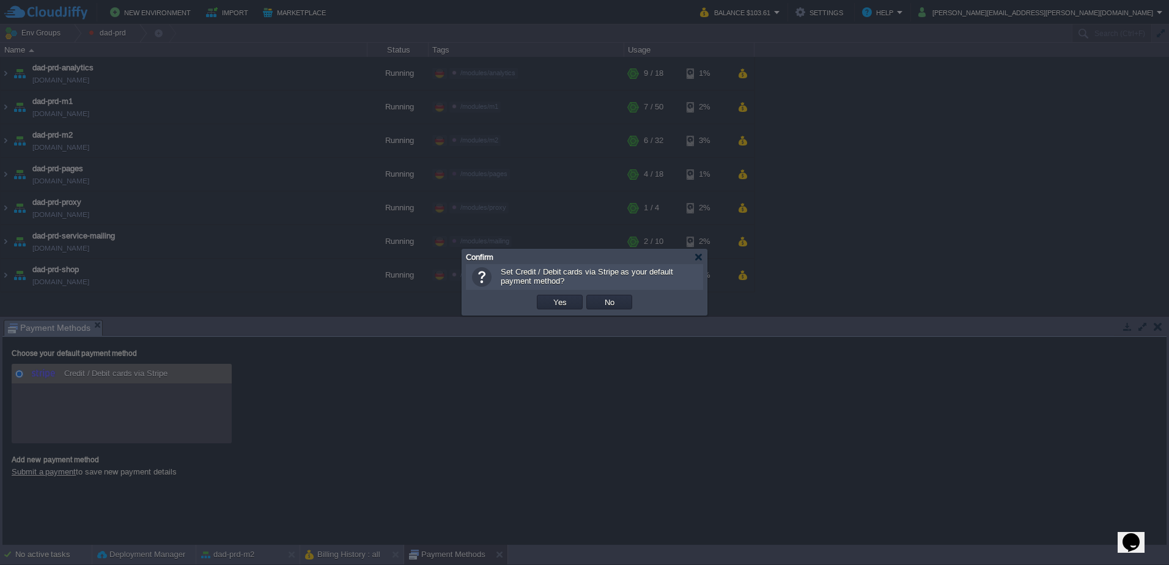
click at [94, 377] on body "New Environment Import Marketplace Bonus $0.00 Upgrade Account Balance $103.61 …" at bounding box center [584, 282] width 1169 height 565
click at [555, 301] on button "Yes" at bounding box center [560, 302] width 21 height 11
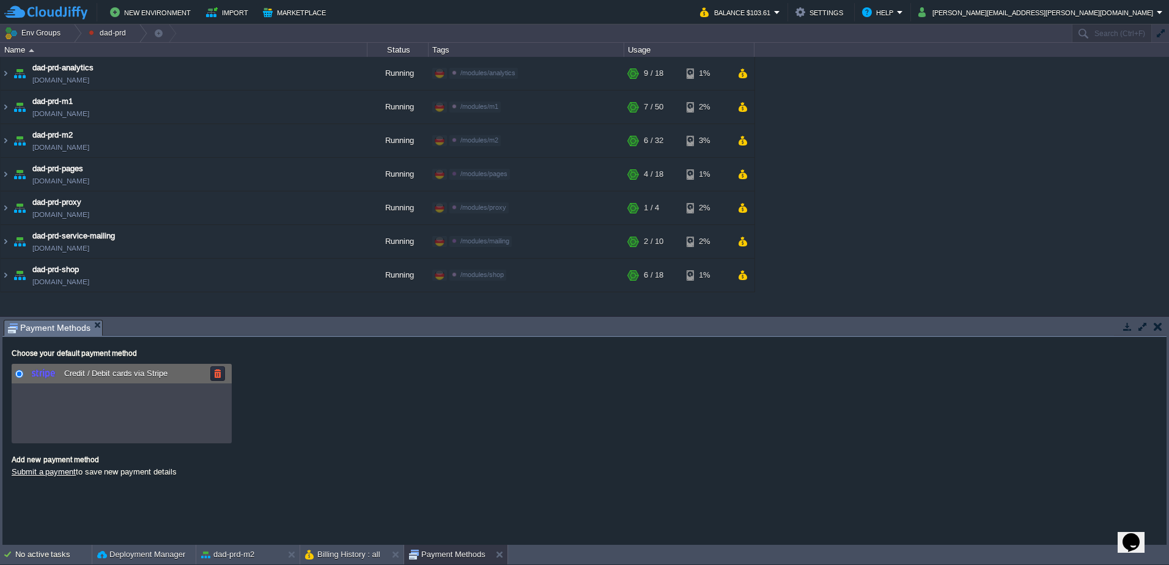
click at [110, 373] on span "Credit / Debit cards via Stripe" at bounding box center [114, 373] width 106 height 9
click at [138, 471] on div "Submit a payment to save new payment details" at bounding box center [585, 472] width 1146 height 17
click at [95, 374] on span "Credit / Debit cards via Stripe" at bounding box center [114, 373] width 106 height 9
click at [54, 476] on link "Submit a payment" at bounding box center [44, 471] width 64 height 9
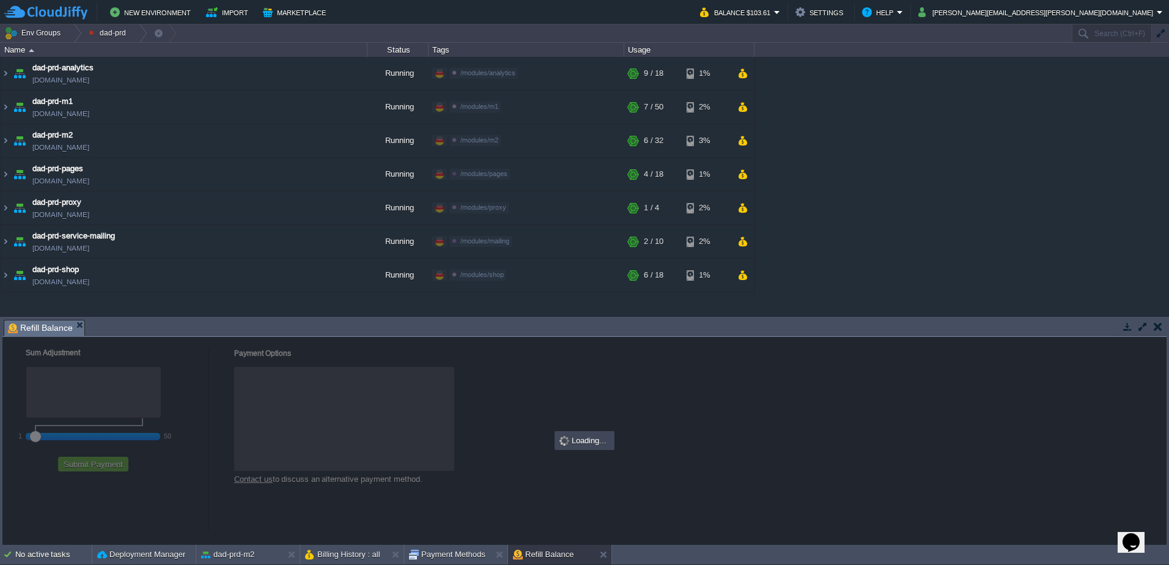
checkbox input "true"
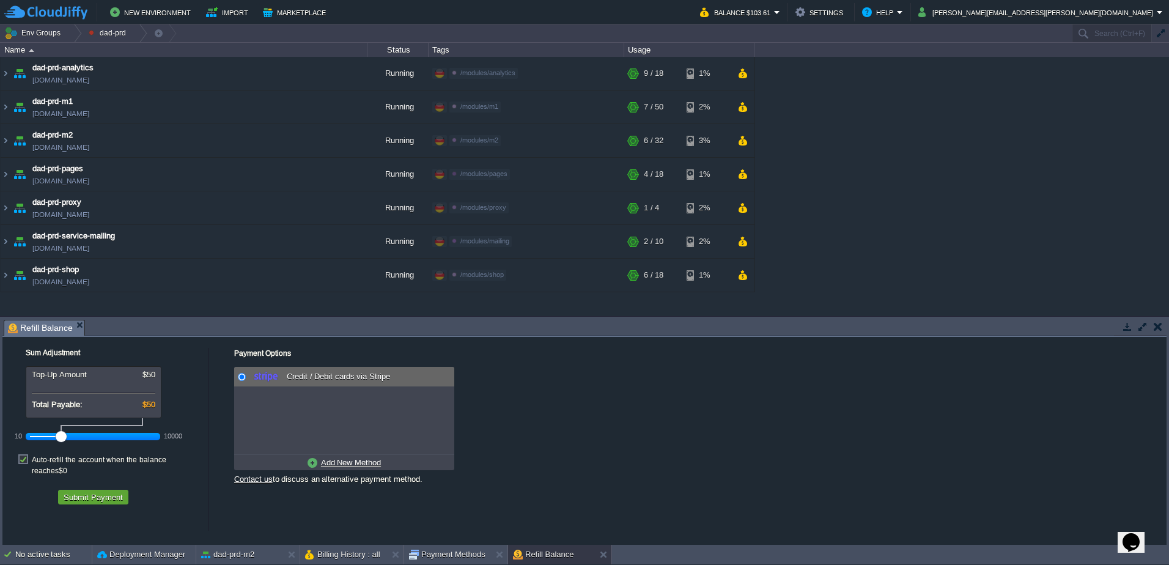
click at [301, 378] on span "Credit / Debit cards via Stripe" at bounding box center [337, 376] width 106 height 9
click at [336, 461] on u "Add New Method" at bounding box center [351, 462] width 60 height 9
click at [337, 465] on u "Use Existing Method" at bounding box center [350, 462] width 73 height 9
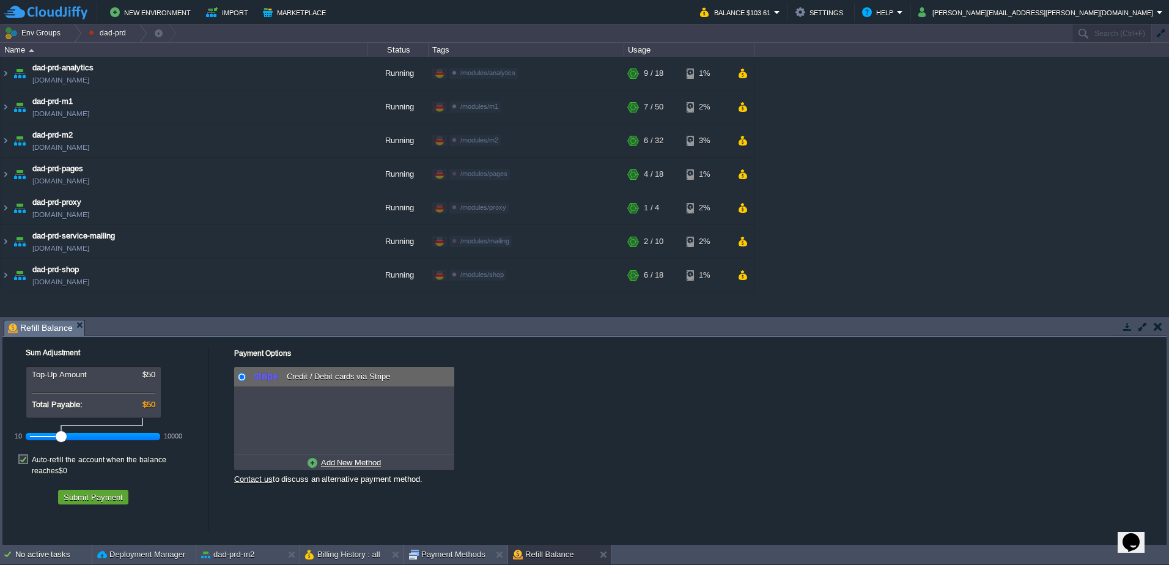
click at [295, 376] on span "Credit / Debit cards via Stripe" at bounding box center [337, 376] width 106 height 9
click at [780, 12] on em "Balance $103.61" at bounding box center [740, 12] width 80 height 15
click at [498, 408] on div "Payment Options No payment methods available Credit / Debit cards via Stripe Ad…" at bounding box center [688, 417] width 957 height 160
